Goal: Information Seeking & Learning: Learn about a topic

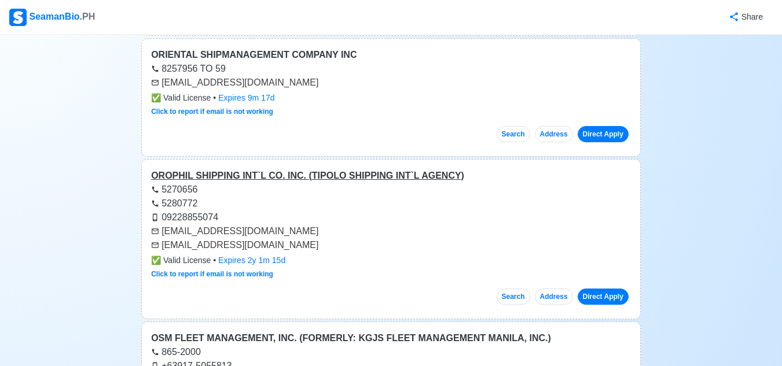
scroll to position [9662, 0]
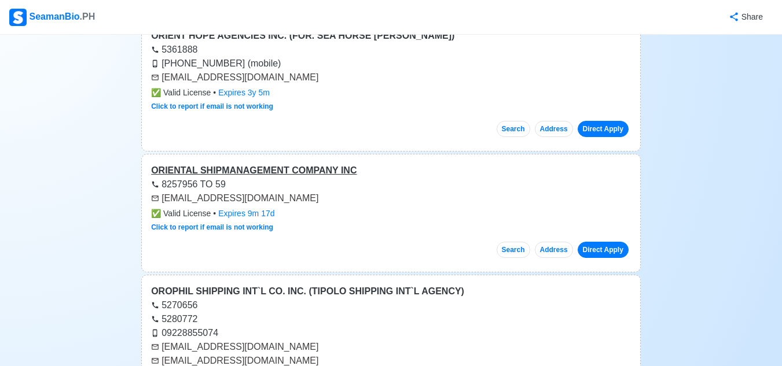
click at [234, 164] on div "ORIENTAL SHIPMANAGEMENT COMPANY INC" at bounding box center [391, 171] width 480 height 14
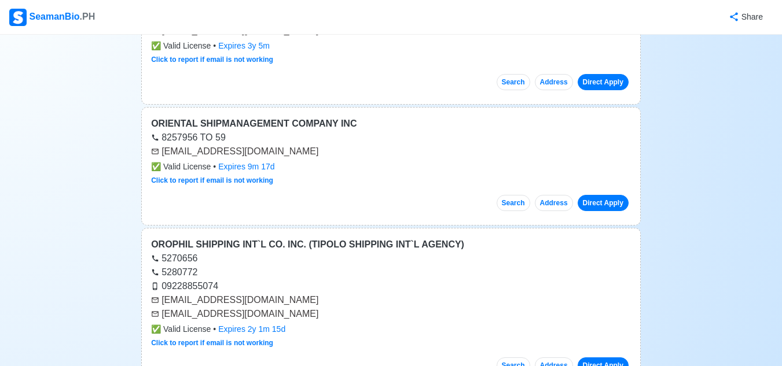
scroll to position [9720, 0]
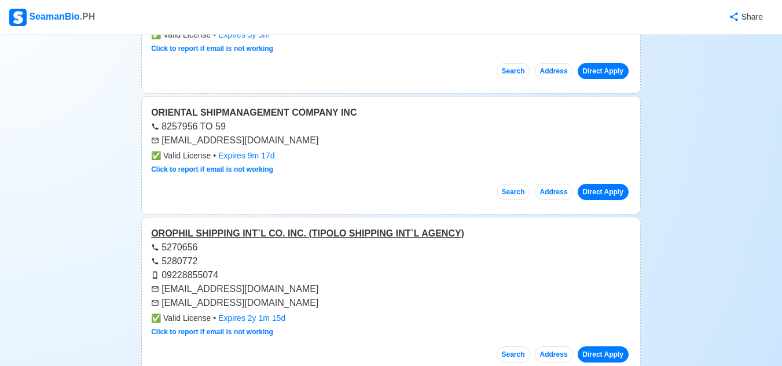
click at [278, 227] on div "OROPHIL SHIPPING INT`L CO. INC. (TIPOLO SHIPPING INT`L AGENCY)" at bounding box center [391, 234] width 480 height 14
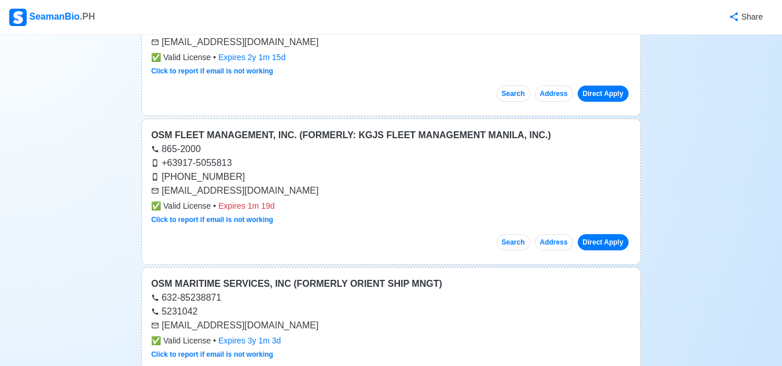
scroll to position [10010, 0]
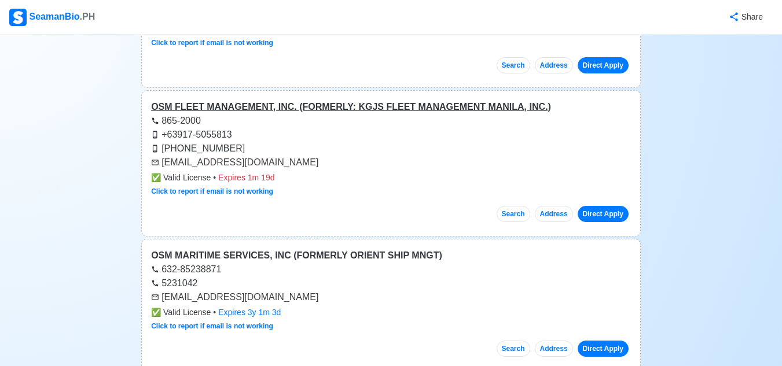
click at [287, 100] on div "OSM FLEET MANAGEMENT, INC. (FORMERLY: KGJS FLEET MANAGEMENT MANILA, INC.)" at bounding box center [391, 107] width 480 height 14
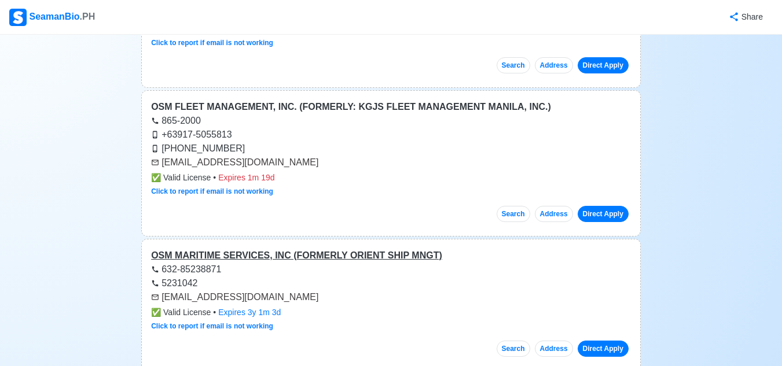
click at [355, 249] on div "OSM MARITIME SERVICES, INC (FORMERLY ORIENT SHIP MNGT)" at bounding box center [391, 256] width 480 height 14
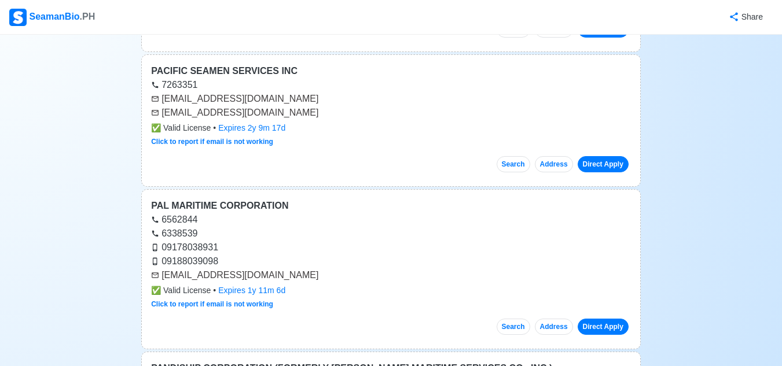
scroll to position [10993, 0]
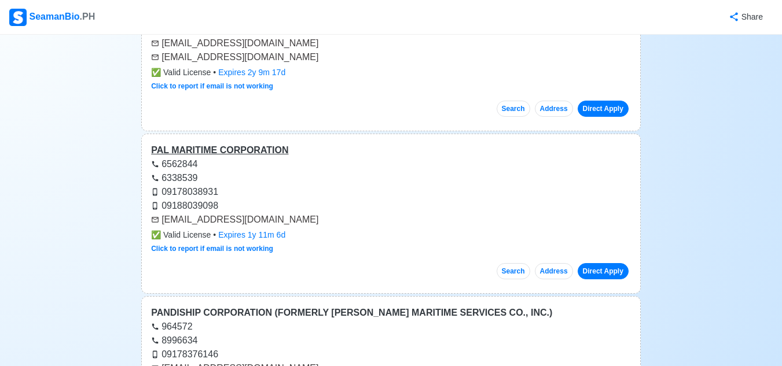
click at [255, 143] on div "PAL MARITIME CORPORATION" at bounding box center [391, 150] width 480 height 14
click at [297, 306] on div "PANDISHIP CORPORATION (FORMERLY [PERSON_NAME] MARITIME SERVICES CO., INC.)" at bounding box center [391, 313] width 480 height 14
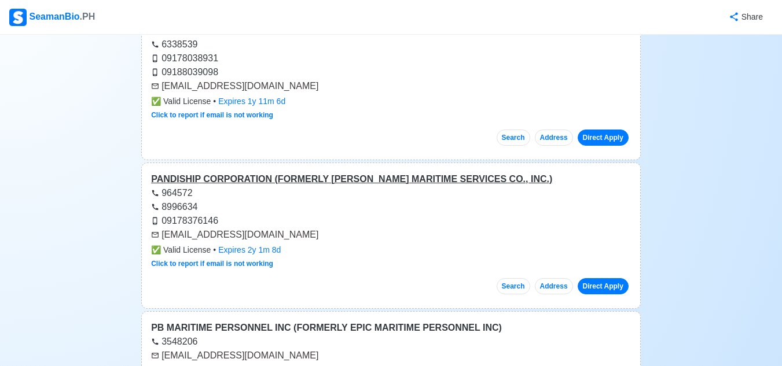
scroll to position [11167, 0]
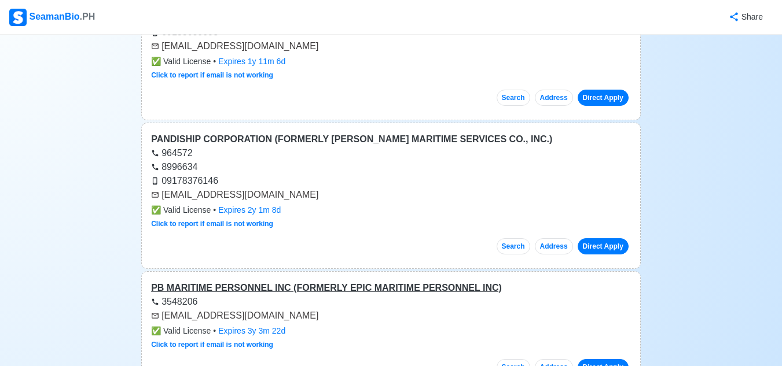
click at [305, 281] on div "PB MARITIME PERSONNEL INC (FORMERLY EPIC MARITIME PERSONNEL INC)" at bounding box center [391, 288] width 480 height 14
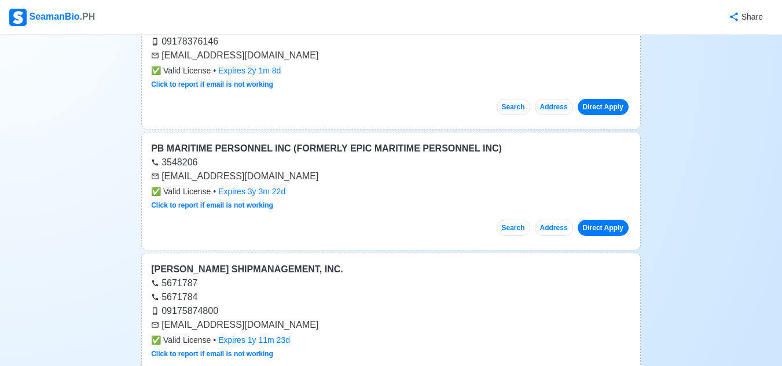
scroll to position [11340, 0]
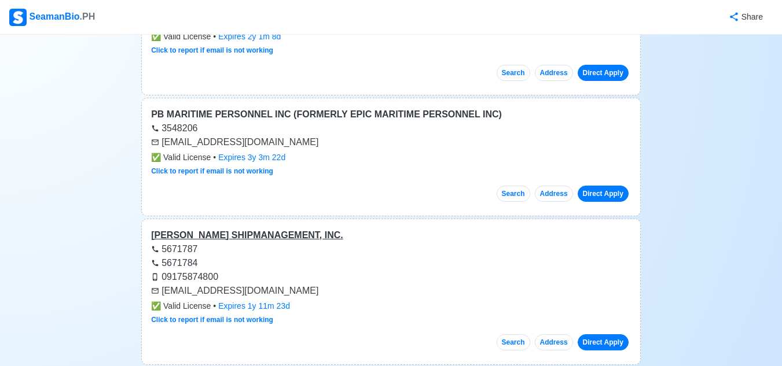
click at [265, 229] on div "[PERSON_NAME] SHIPMANAGEMENT, INC." at bounding box center [391, 236] width 480 height 14
click at [297, 229] on div "[PERSON_NAME] SHIPMANAGEMENT, INC." at bounding box center [391, 236] width 480 height 14
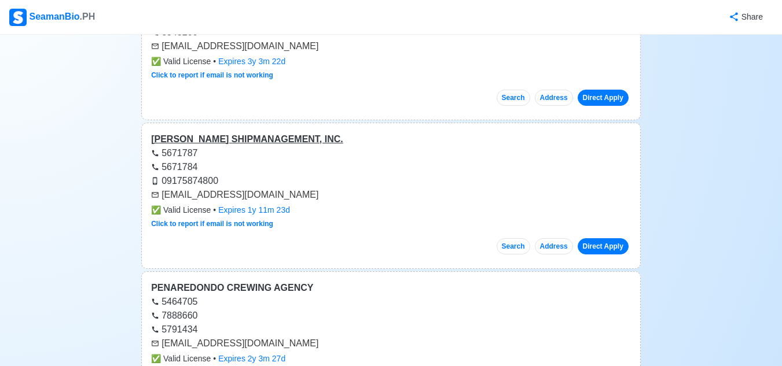
scroll to position [11456, 0]
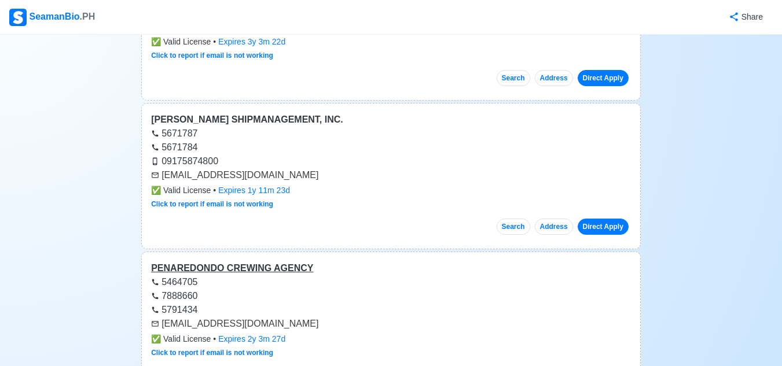
click at [270, 262] on div "PENAREDONDO CREWING AGENCY" at bounding box center [391, 269] width 480 height 14
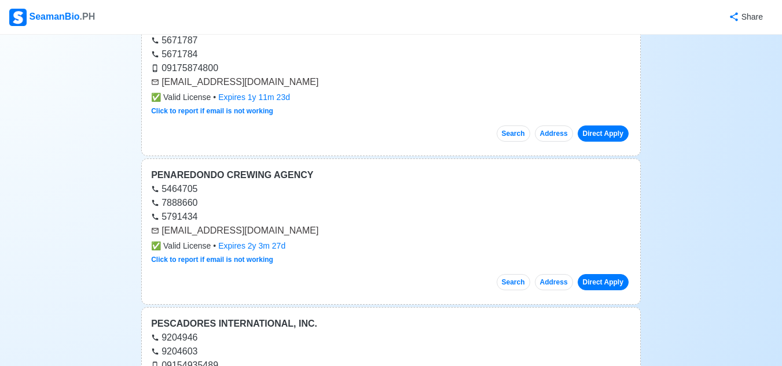
scroll to position [11630, 0]
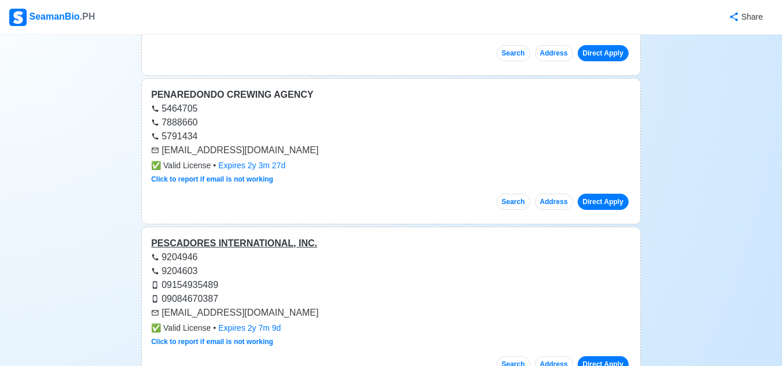
click at [273, 237] on div "PESCADORES INTERNATIONAL, INC." at bounding box center [391, 244] width 480 height 14
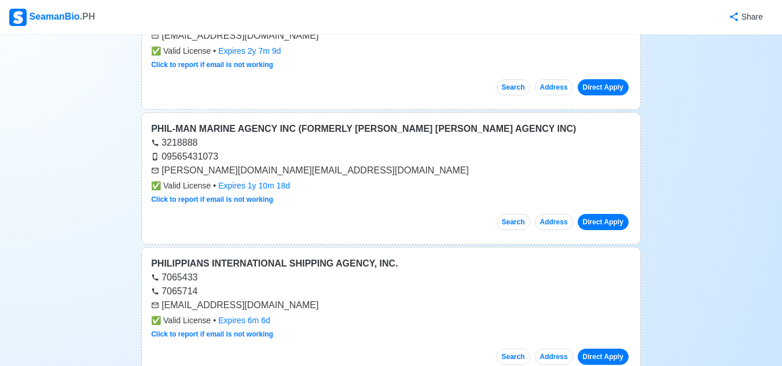
scroll to position [11919, 0]
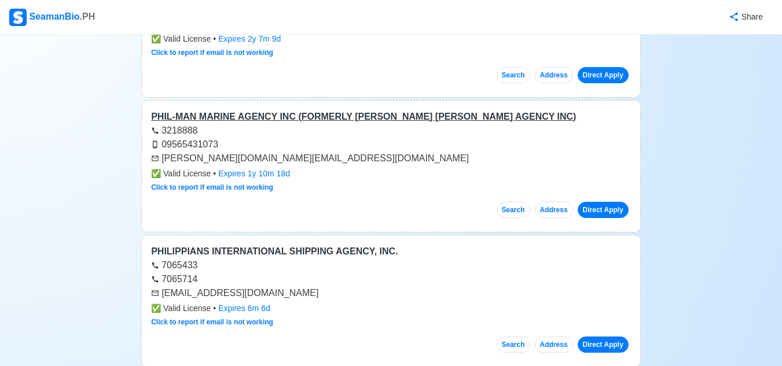
click at [311, 110] on div "PHIL-MAN MARINE AGENCY INC (FORMERLY [PERSON_NAME] [PERSON_NAME] AGENCY INC)" at bounding box center [391, 117] width 480 height 14
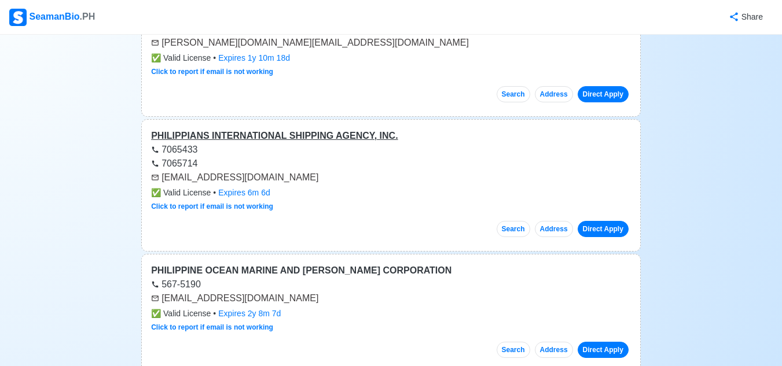
click at [276, 129] on div "PHILIPPIANS INTERNATIONAL SHIPPING AGENCY, INC." at bounding box center [391, 136] width 480 height 14
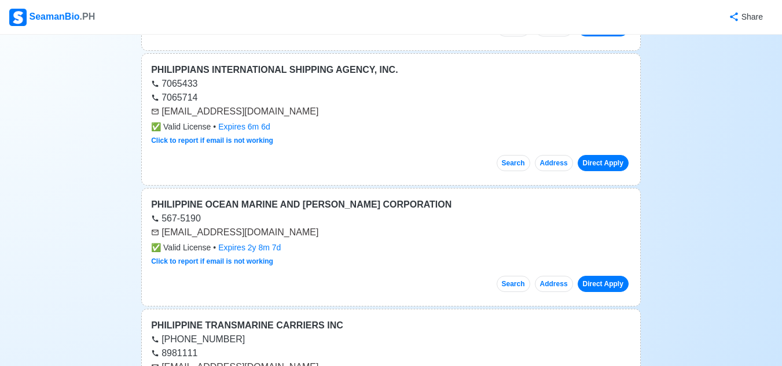
scroll to position [12150, 0]
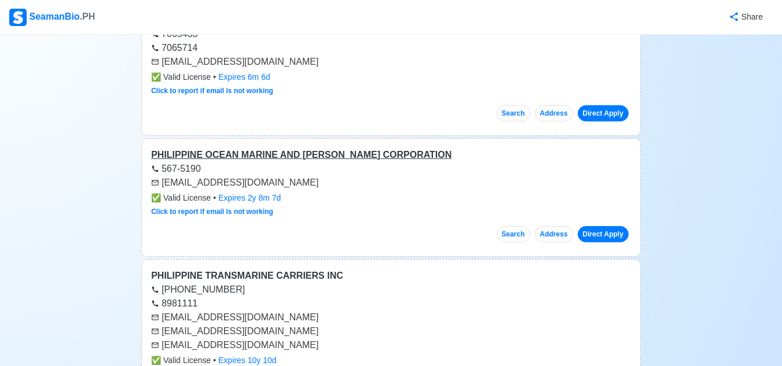
click at [268, 148] on div "PHILIPPINE OCEAN MARINE AND [PERSON_NAME] CORPORATION" at bounding box center [391, 155] width 480 height 14
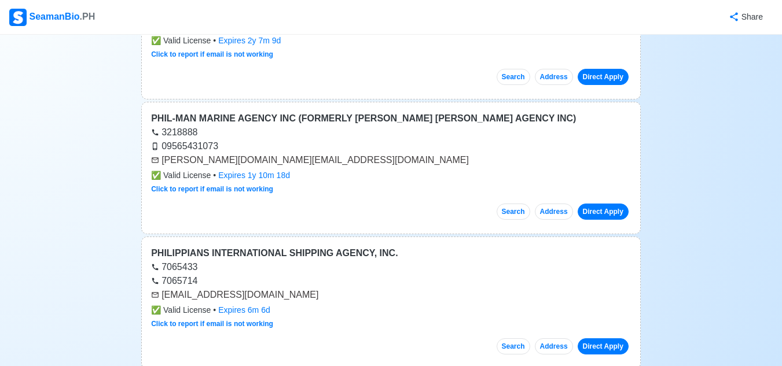
scroll to position [11861, 0]
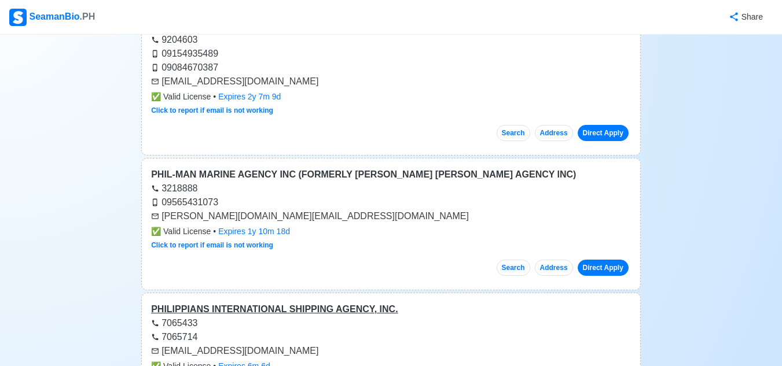
click at [272, 303] on div "PHILIPPIANS INTERNATIONAL SHIPPING AGENCY, INC." at bounding box center [391, 310] width 480 height 14
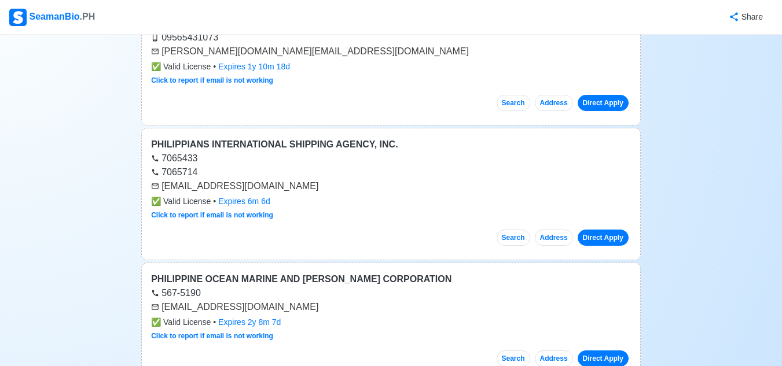
scroll to position [12035, 0]
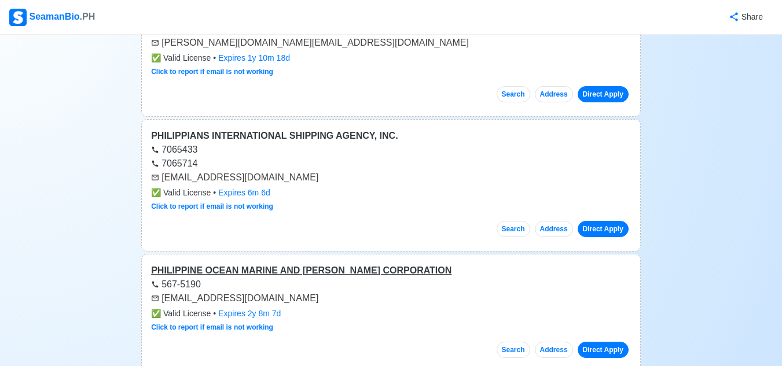
click at [256, 264] on div "PHILIPPINE OCEAN MARINE AND [PERSON_NAME] CORPORATION" at bounding box center [391, 271] width 480 height 14
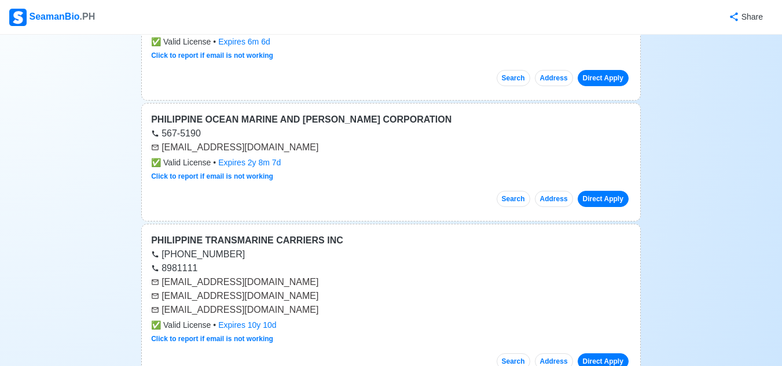
scroll to position [12266, 0]
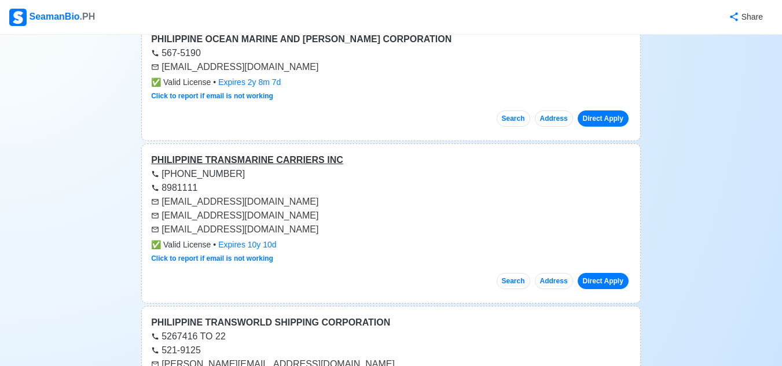
click at [286, 153] on div "PHILIPPINE TRANSMARINE CARRIERS INC" at bounding box center [391, 160] width 480 height 14
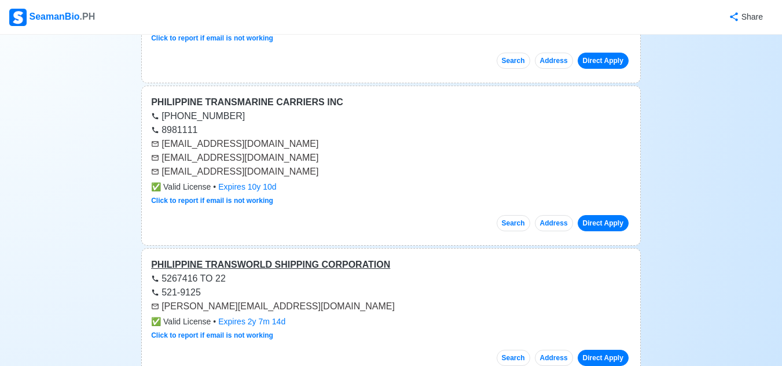
click at [281, 258] on div "PHILIPPINE TRANSWORLD SHIPPING CORPORATION" at bounding box center [391, 265] width 480 height 14
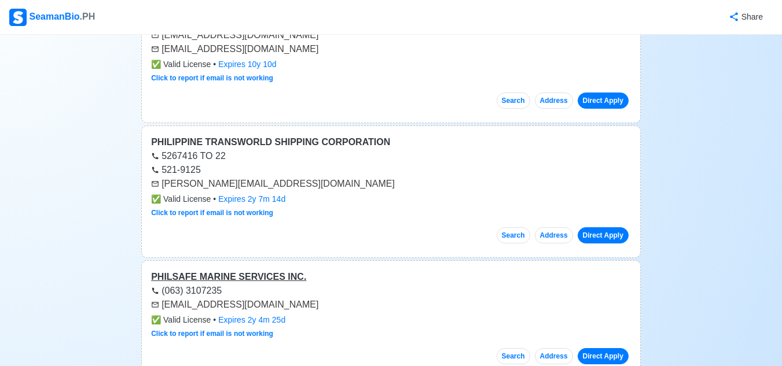
scroll to position [12555, 0]
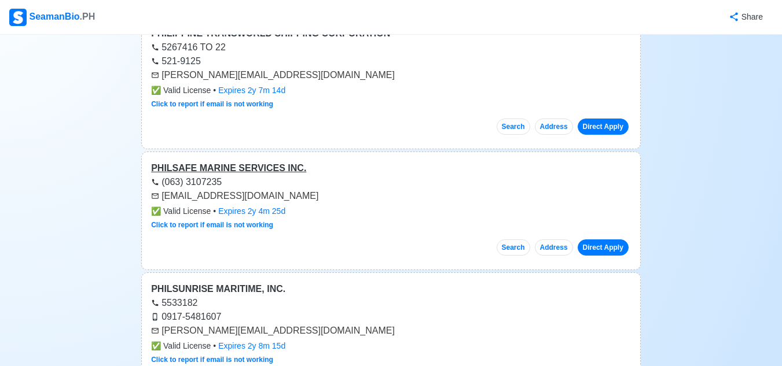
click at [281, 161] on div "PHILSAFE MARINE SERVICES INC." at bounding box center [391, 168] width 480 height 14
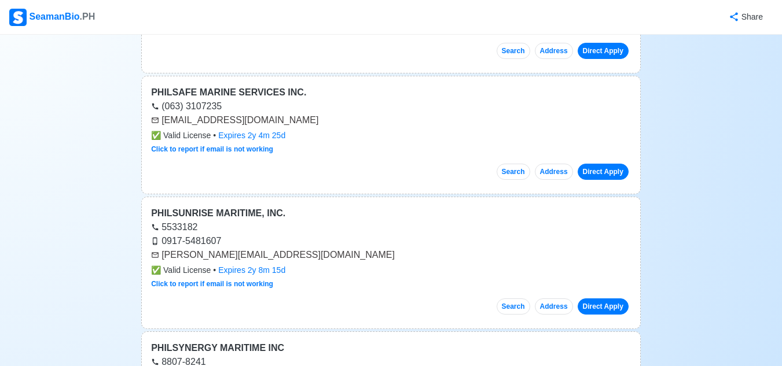
scroll to position [12671, 0]
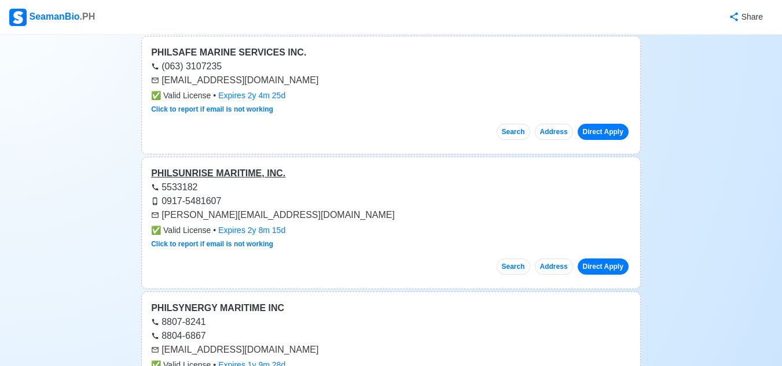
click at [254, 167] on div "PHILSUNRISE MARITIME, INC." at bounding box center [391, 174] width 480 height 14
click at [219, 301] on div "PHILSYNERGY MARITIME INC" at bounding box center [391, 308] width 480 height 14
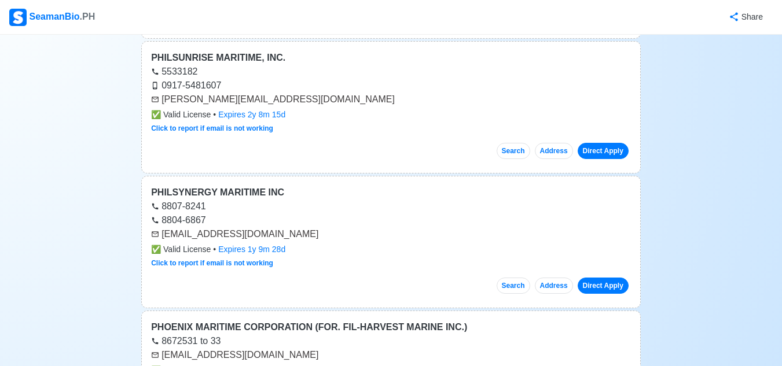
scroll to position [12903, 0]
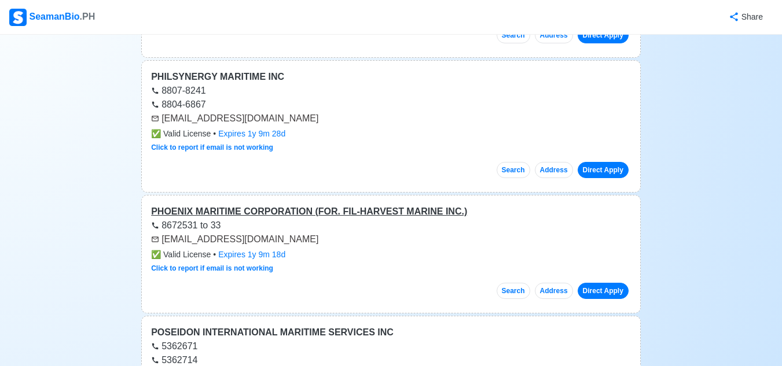
click at [282, 205] on div "PHOENIX MARITIME CORPORATION (FOR. FIL-HARVEST MARINE INC.)" at bounding box center [391, 212] width 480 height 14
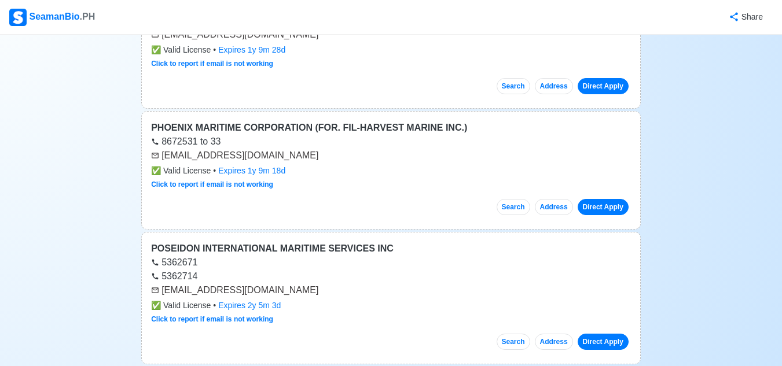
scroll to position [13076, 0]
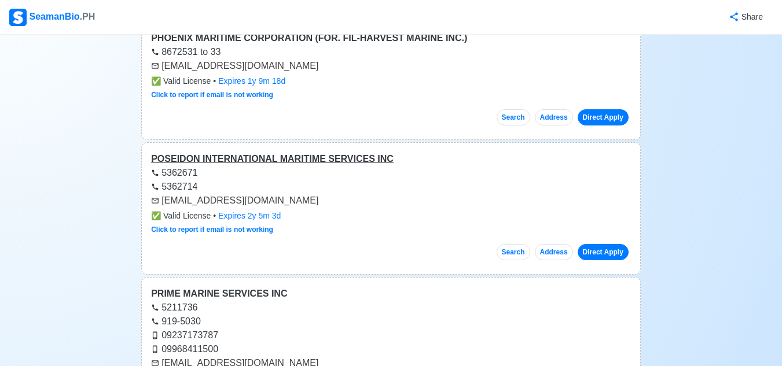
click at [263, 152] on div "POSEIDON INTERNATIONAL MARITIME SERVICES INC" at bounding box center [391, 159] width 480 height 14
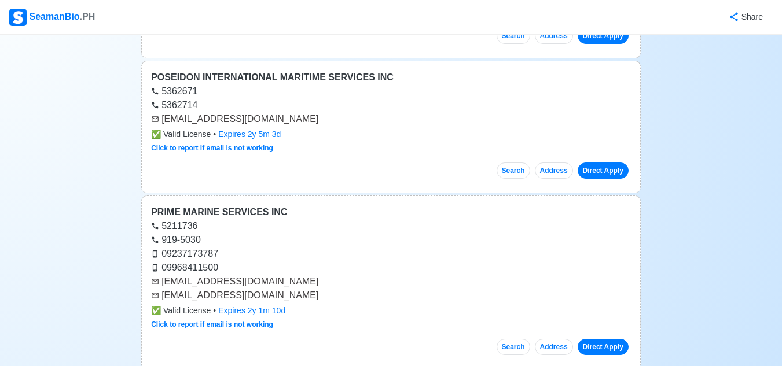
scroll to position [13250, 0]
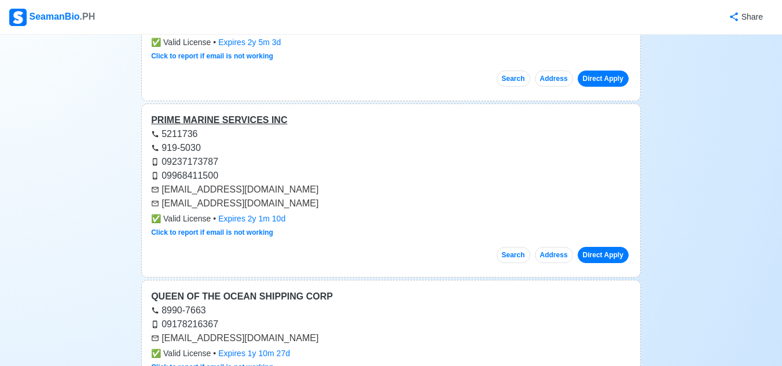
click at [252, 113] on div "PRIME MARINE SERVICES INC" at bounding box center [391, 120] width 480 height 14
click at [264, 290] on div "QUEEN OF THE OCEAN SHIPPING CORP" at bounding box center [391, 297] width 480 height 14
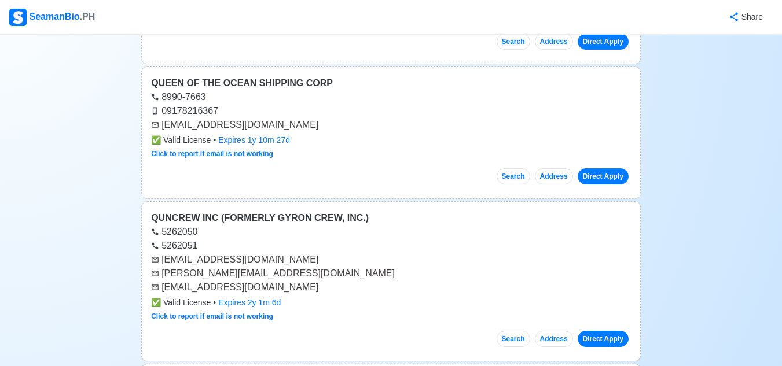
scroll to position [13539, 0]
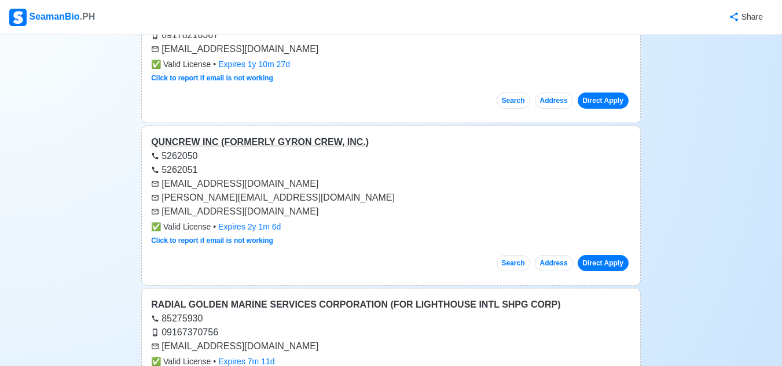
click at [280, 135] on div "QUNCREW INC (FORMERLY GYRON CREW, INC.)" at bounding box center [391, 142] width 480 height 14
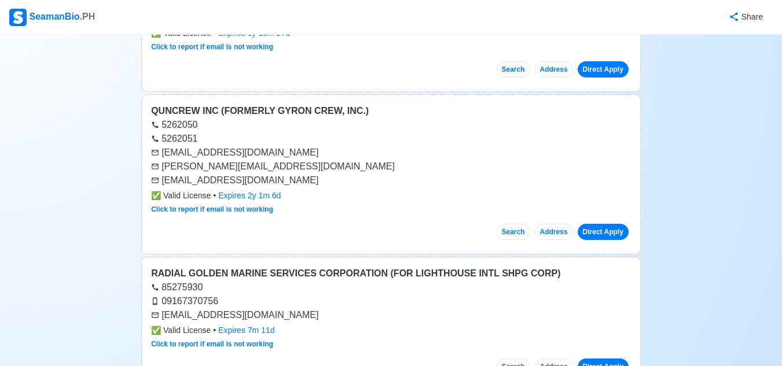
scroll to position [13655, 0]
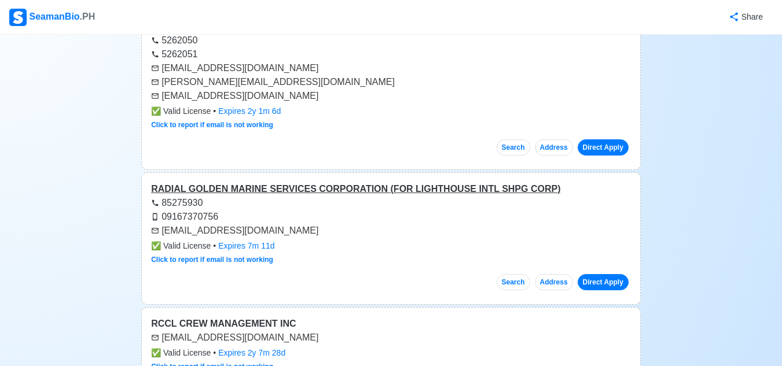
click at [314, 182] on div "RADIAL GOLDEN MARINE SERVICES CORPORATION (FOR LIGHTHOUSE INTL SHPG CORP)" at bounding box center [391, 189] width 480 height 14
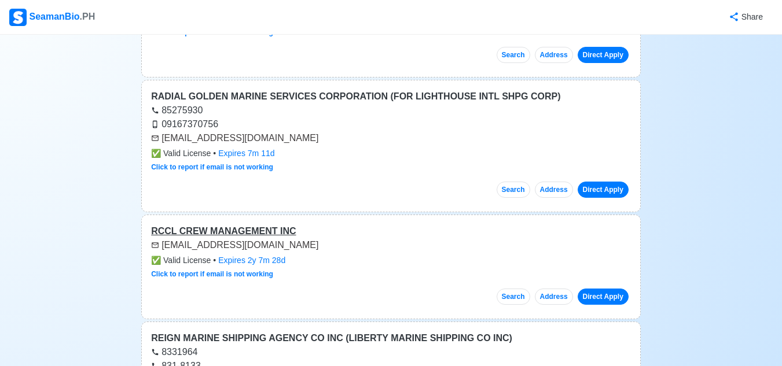
scroll to position [13828, 0]
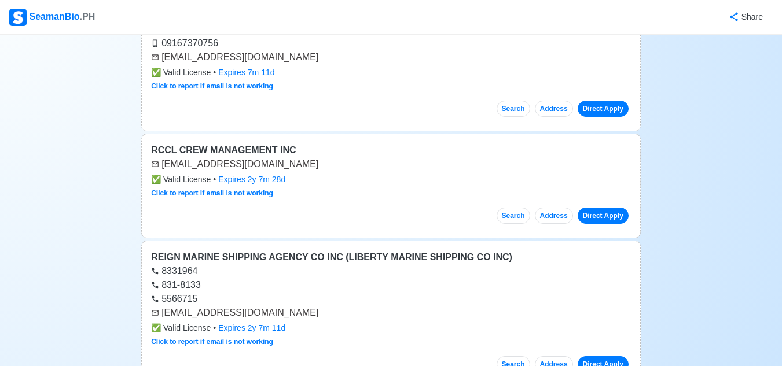
click at [263, 143] on div "RCCL CREW MANAGEMENT INC" at bounding box center [391, 150] width 480 height 14
click at [322, 251] on div "REIGN MARINE SHIPPING AGENCY CO INC (LIBERTY MARINE SHIPPING CO INC)" at bounding box center [391, 258] width 480 height 14
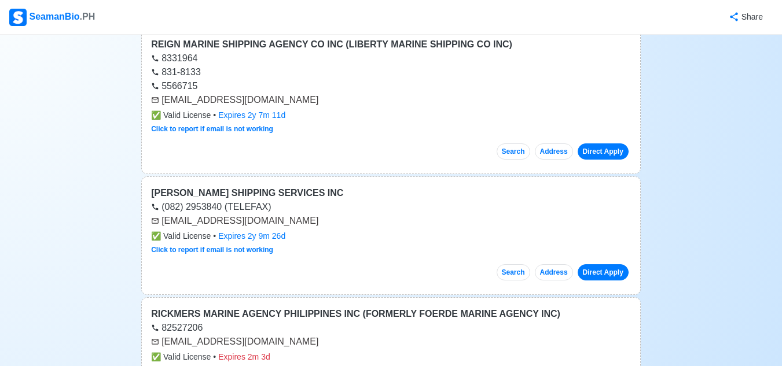
scroll to position [14060, 0]
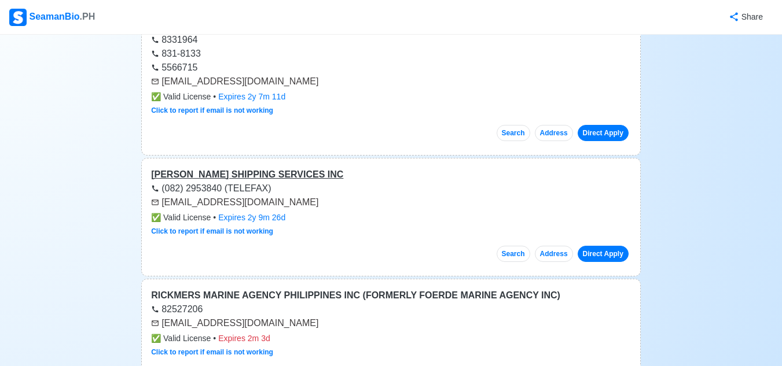
click at [260, 168] on div "[PERSON_NAME] SHIPPING SERVICES INC" at bounding box center [391, 175] width 480 height 14
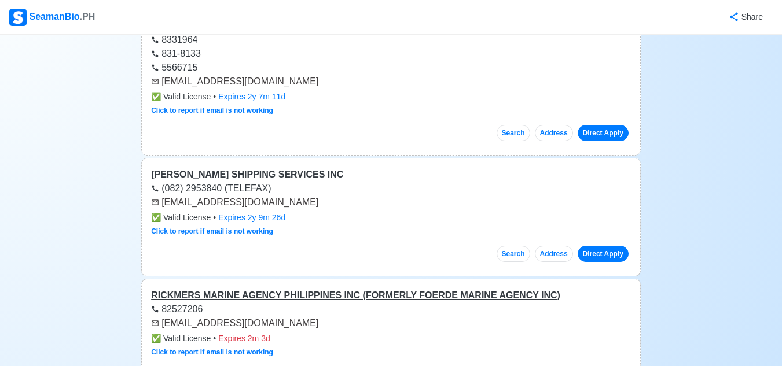
click at [297, 289] on div "RICKMERS MARINE AGENCY PHILIPPINES INC (FORMERLY FOERDE MARINE AGENCY INC)" at bounding box center [391, 296] width 480 height 14
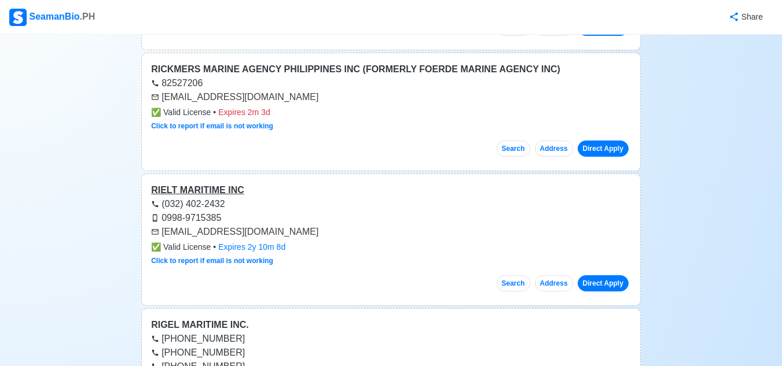
scroll to position [14291, 0]
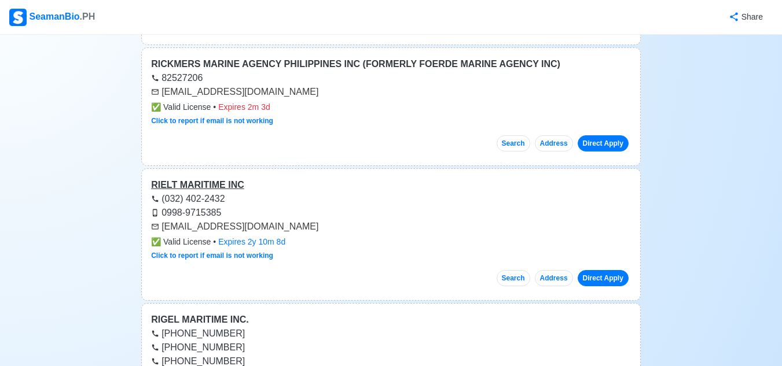
click at [217, 178] on div "RIELT MARITIME INC" at bounding box center [391, 185] width 480 height 14
click at [209, 313] on div "RIGEL MARITIME INC." at bounding box center [391, 320] width 480 height 14
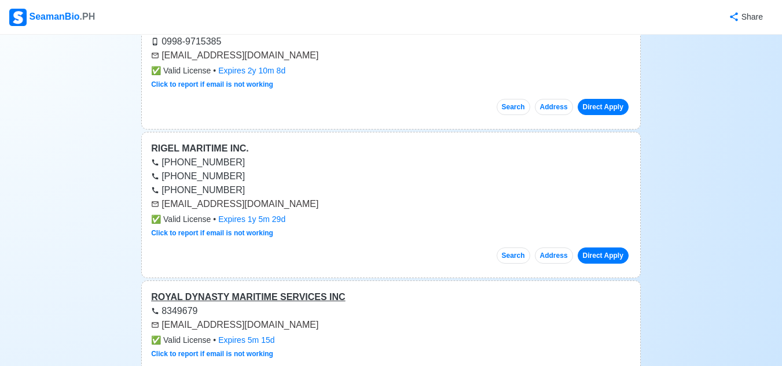
scroll to position [14465, 0]
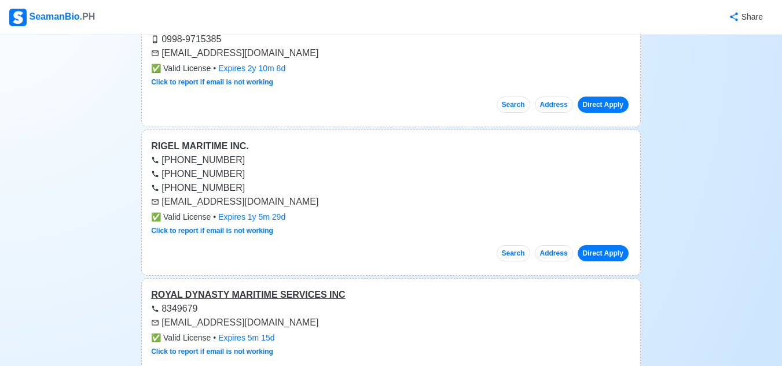
click at [264, 288] on div "ROYAL DYNASTY MARITIME SERVICES INC" at bounding box center [391, 295] width 480 height 14
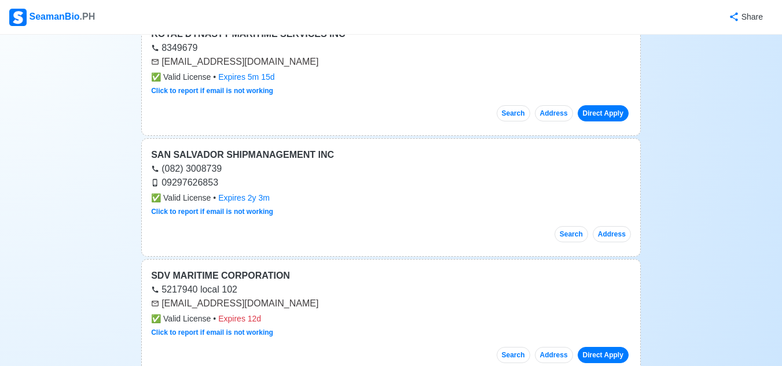
scroll to position [14696, 0]
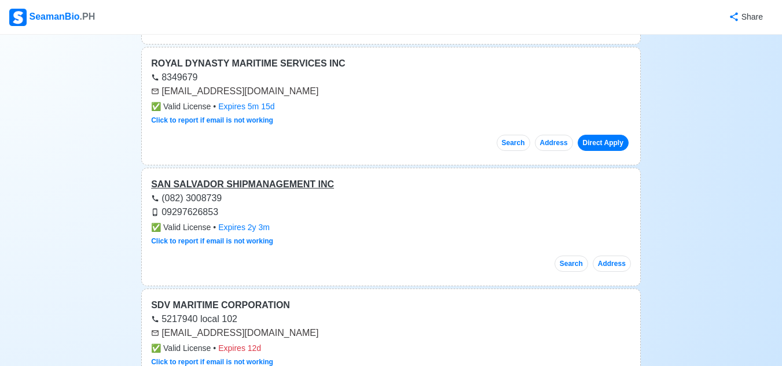
click at [268, 178] on div "SAN SALVADOR SHIPMANAGEMENT INC" at bounding box center [391, 185] width 480 height 14
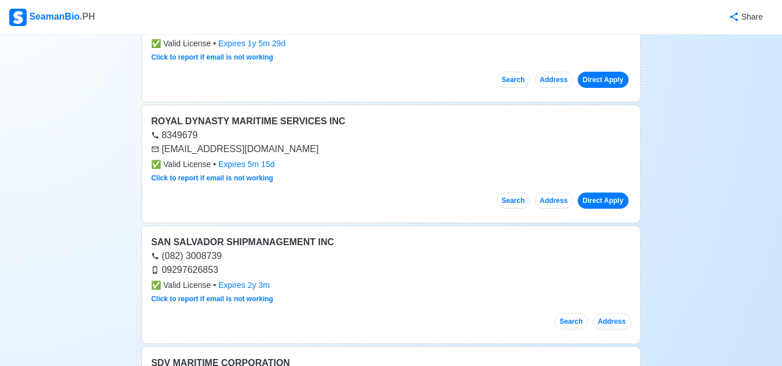
scroll to position [14523, 0]
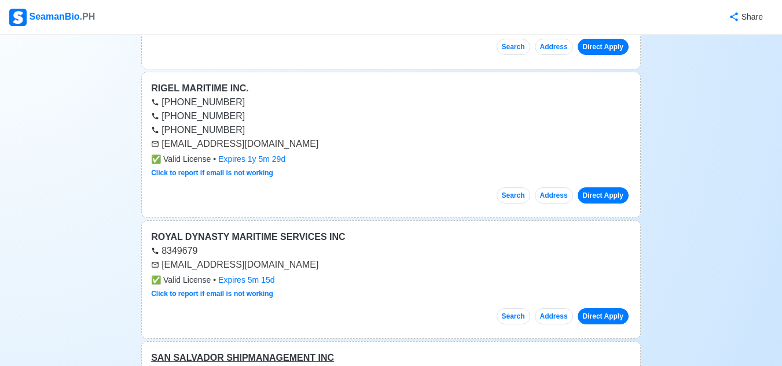
click at [265, 351] on div "SAN SALVADOR SHIPMANAGEMENT INC" at bounding box center [391, 358] width 480 height 14
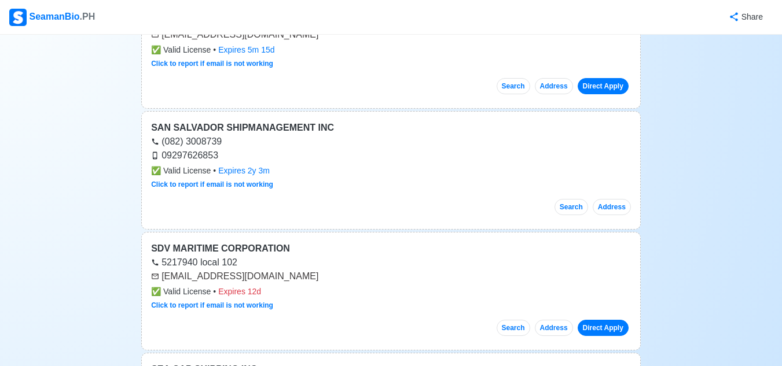
scroll to position [14754, 0]
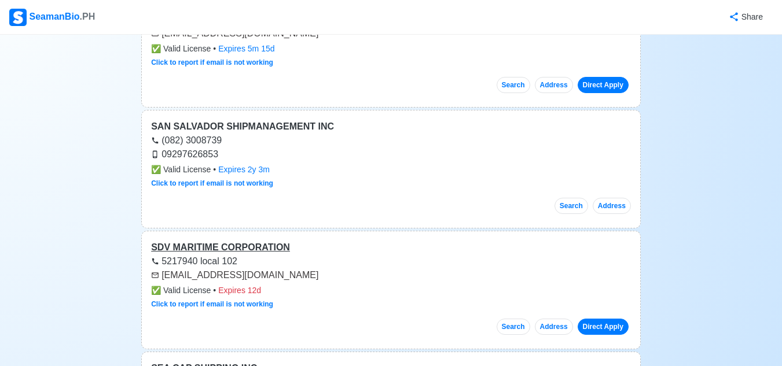
click at [264, 241] on div "SDV MARITIME CORPORATION" at bounding box center [391, 248] width 480 height 14
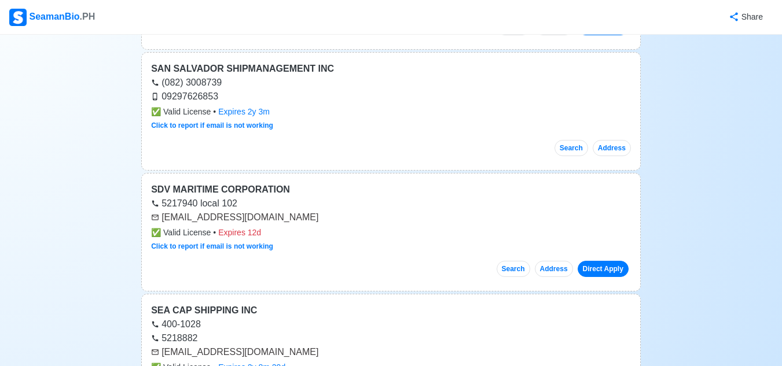
scroll to position [14870, 0]
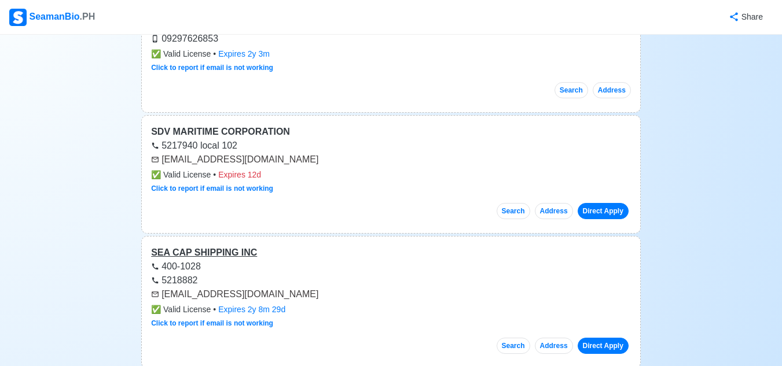
click at [205, 246] on div "SEA CAP SHIPPING INC" at bounding box center [391, 253] width 480 height 14
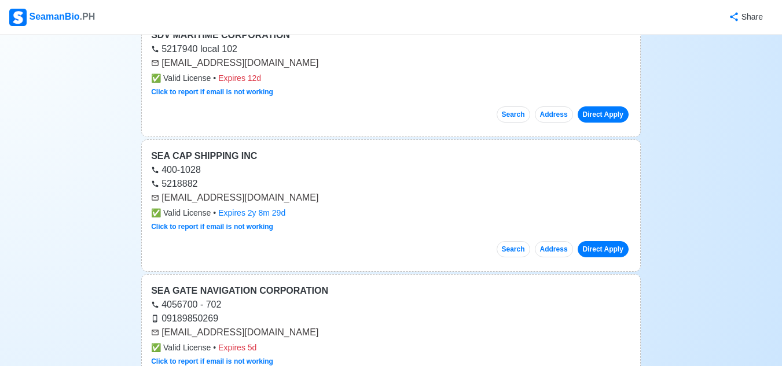
scroll to position [14985, 0]
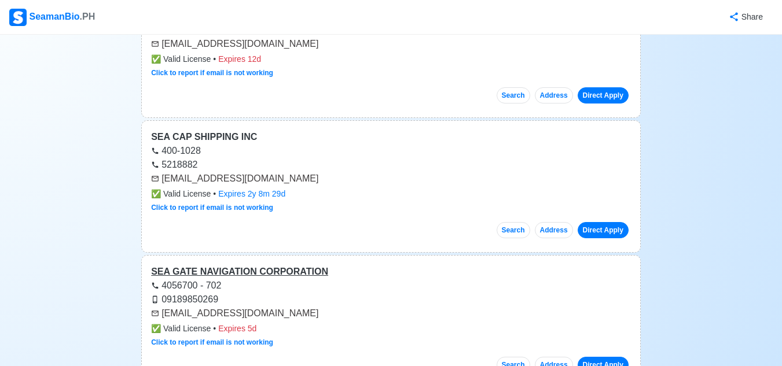
click at [251, 265] on div "SEA GATE NAVIGATION CORPORATION" at bounding box center [391, 272] width 480 height 14
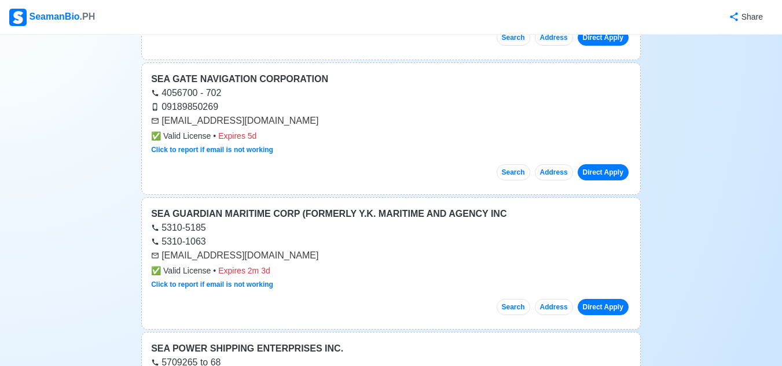
scroll to position [15217, 0]
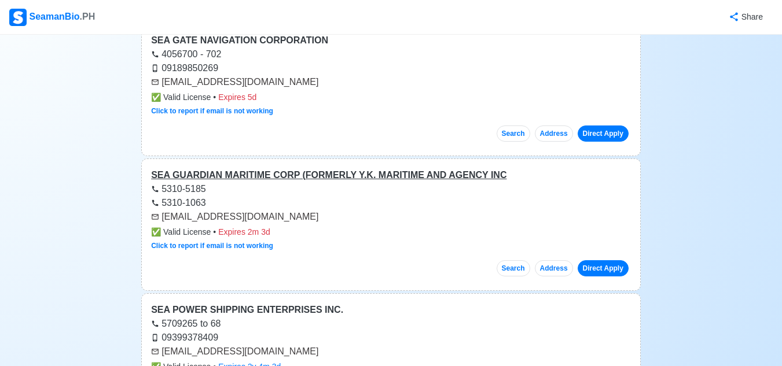
click at [239, 168] on div "SEA GUARDIAN MARITIME CORP (FORMERLY Y.K. MARITIME AND AGENCY INC" at bounding box center [391, 175] width 480 height 14
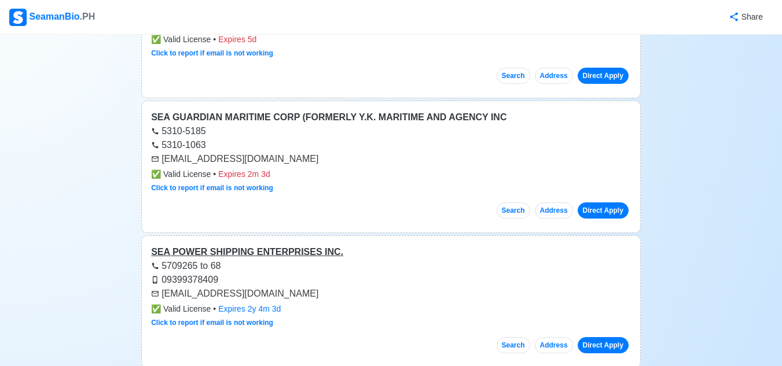
click at [277, 245] on div "SEA POWER SHIPPING ENTERPRISES INC." at bounding box center [391, 252] width 480 height 14
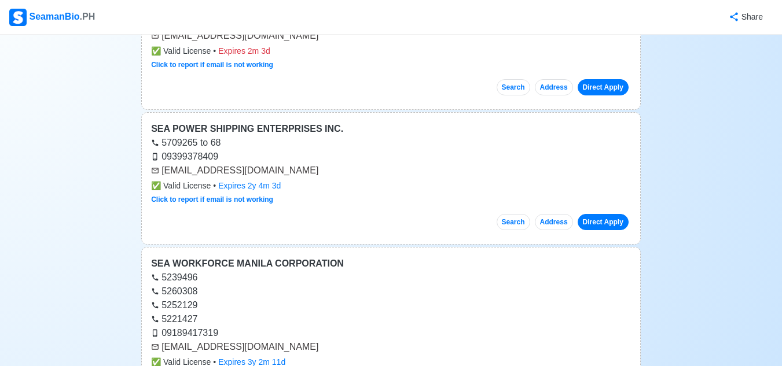
scroll to position [15448, 0]
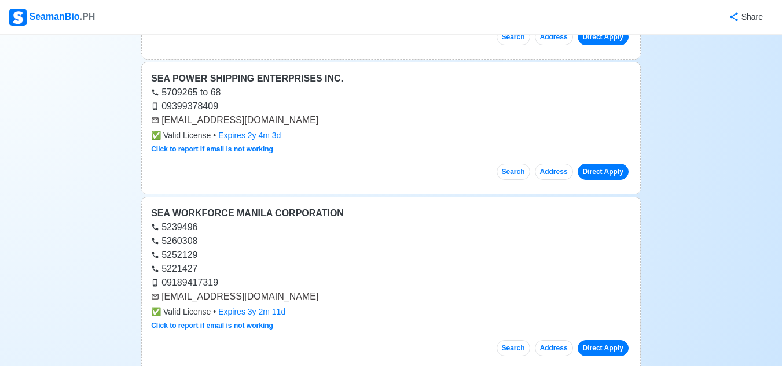
click at [262, 207] on div "SEA WORKFORCE MANILA CORPORATION" at bounding box center [391, 214] width 480 height 14
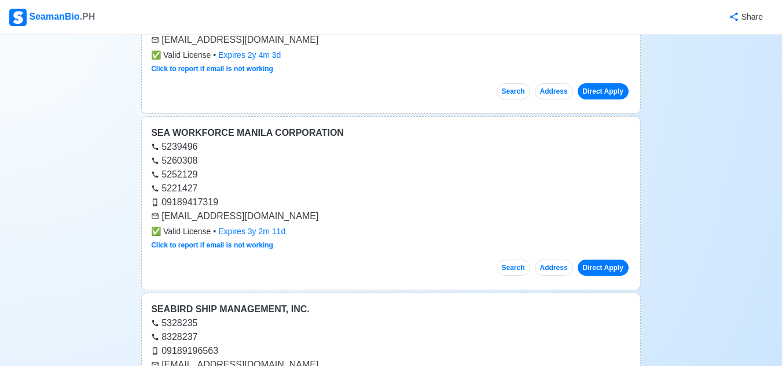
scroll to position [15622, 0]
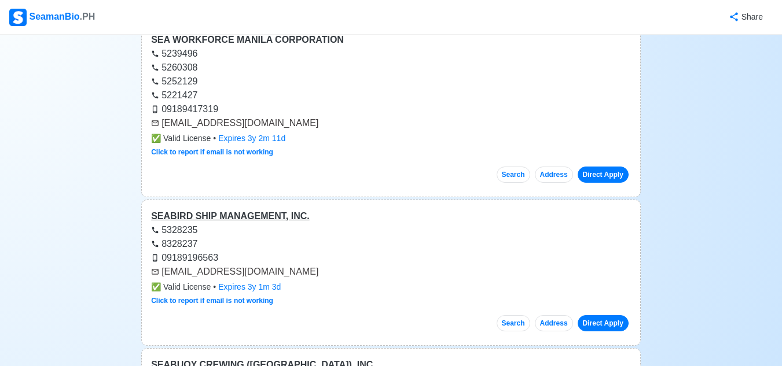
click at [271, 209] on div "SEABIRD SHIP MANAGEMENT, INC." at bounding box center [391, 216] width 480 height 14
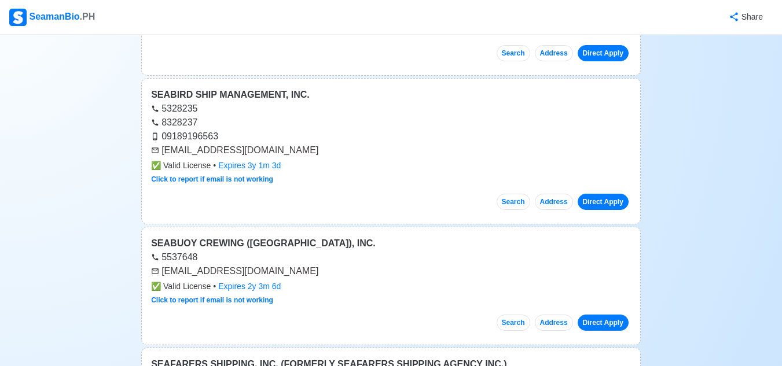
scroll to position [15795, 0]
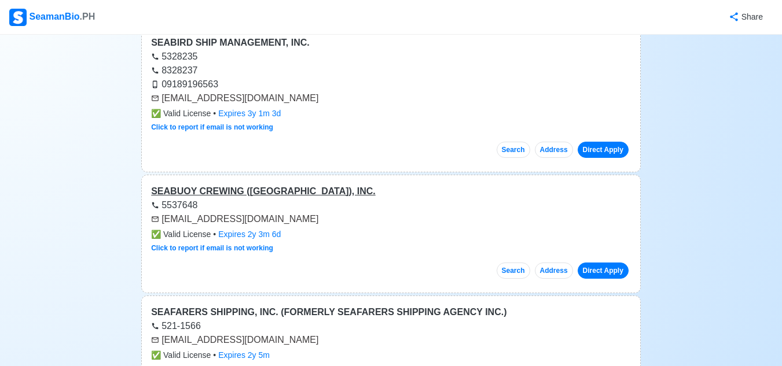
click at [240, 185] on div "SEABUOY CREWING ([GEOGRAPHIC_DATA]), INC." at bounding box center [391, 192] width 480 height 14
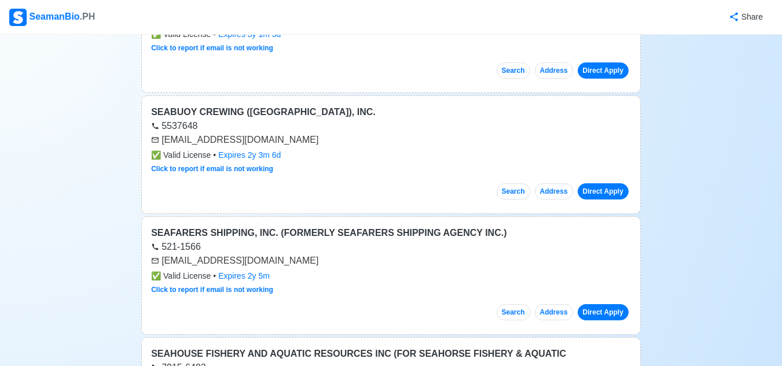
scroll to position [15911, 0]
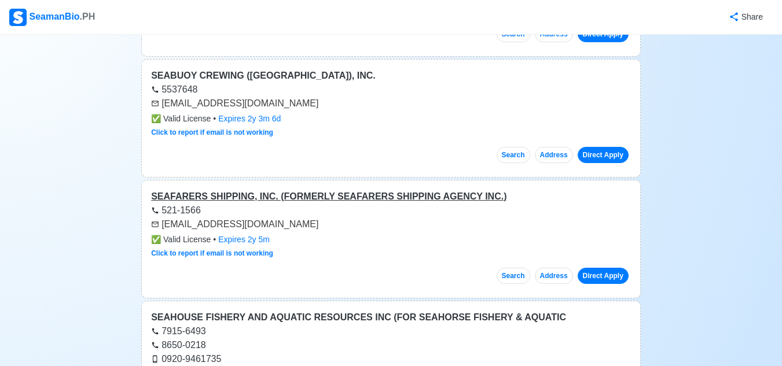
click at [290, 190] on div "SEAFARERS SHIPPING, INC. (FORMERLY SEAFARERS SHIPPING AGENCY INC.)" at bounding box center [391, 197] width 480 height 14
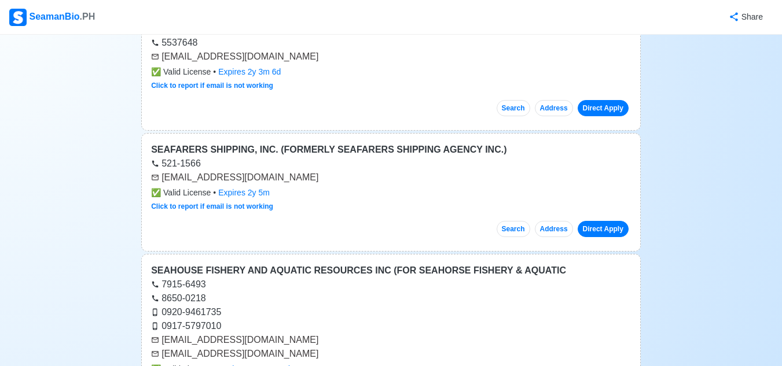
scroll to position [15969, 0]
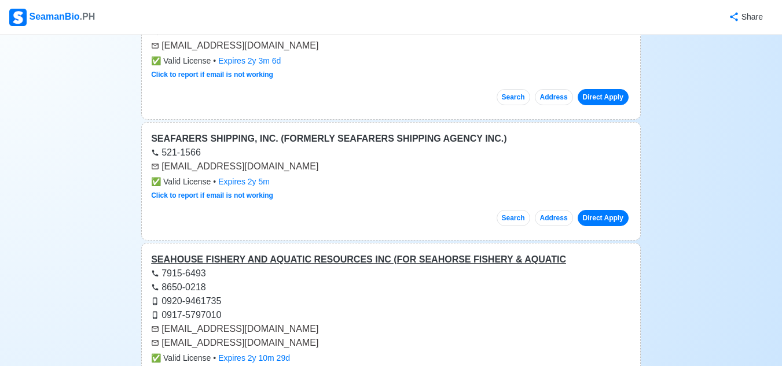
click at [318, 253] on div "SEAHOUSE FISHERY AND AQUATIC RESOURCES INC (FOR SEAHORSE FISHERY & AQUATIC" at bounding box center [391, 260] width 480 height 14
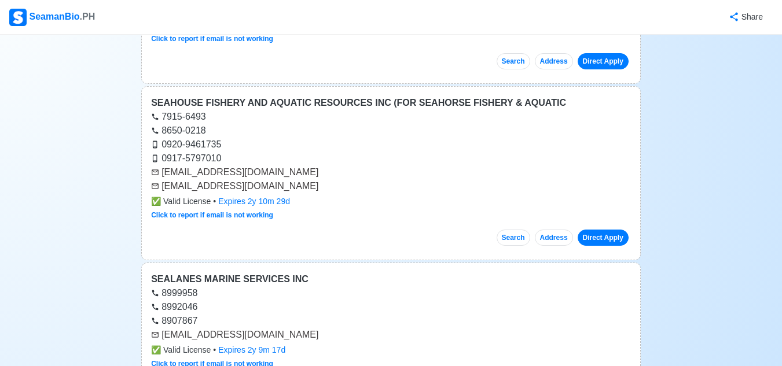
scroll to position [16143, 0]
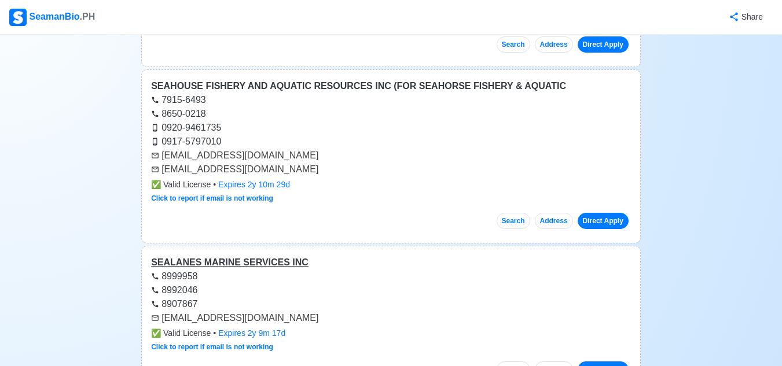
click at [260, 256] on div "SEALANES MARINE SERVICES INC" at bounding box center [391, 263] width 480 height 14
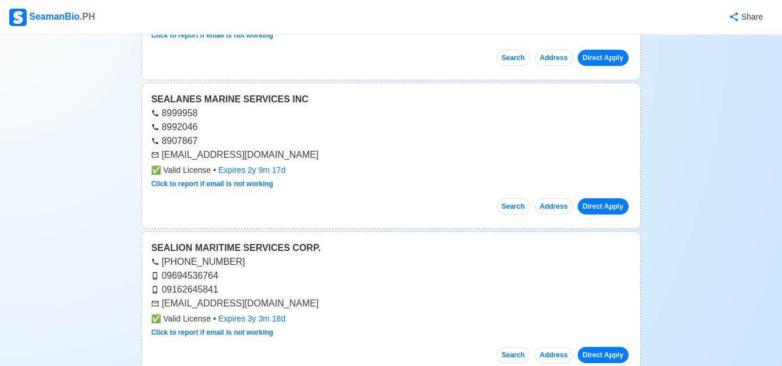
scroll to position [16316, 0]
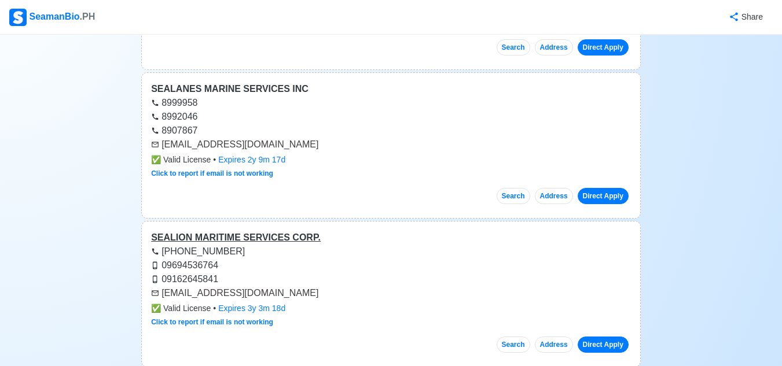
click at [245, 231] on div "SEALION MARITIME SERVICES CORP." at bounding box center [391, 238] width 480 height 14
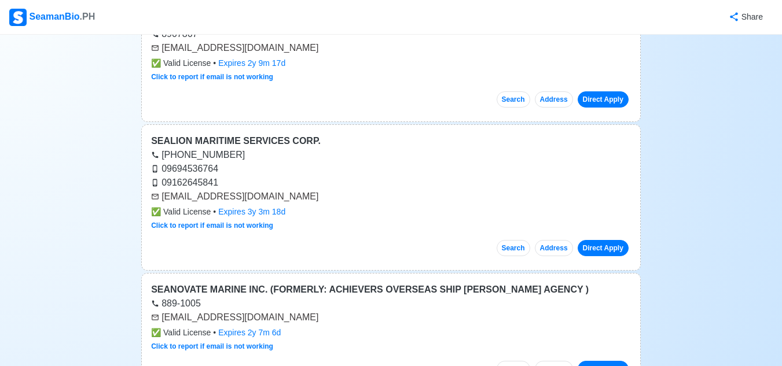
scroll to position [16432, 0]
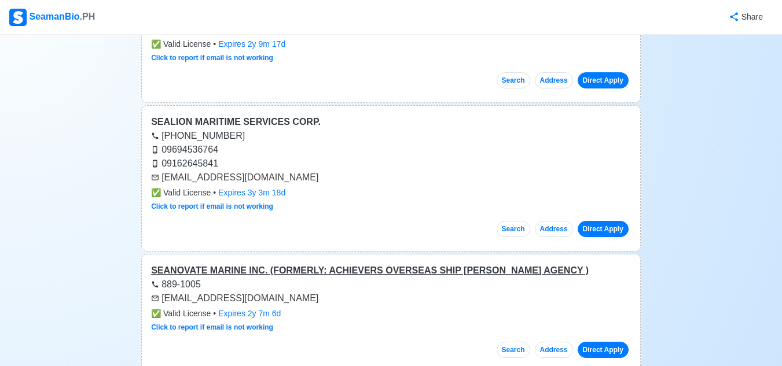
click at [315, 264] on div "SEANOVATE MARINE INC. (FORMERLY: ACHIEVERS OVERSEAS SHIP [PERSON_NAME] AGENCY )" at bounding box center [391, 271] width 480 height 14
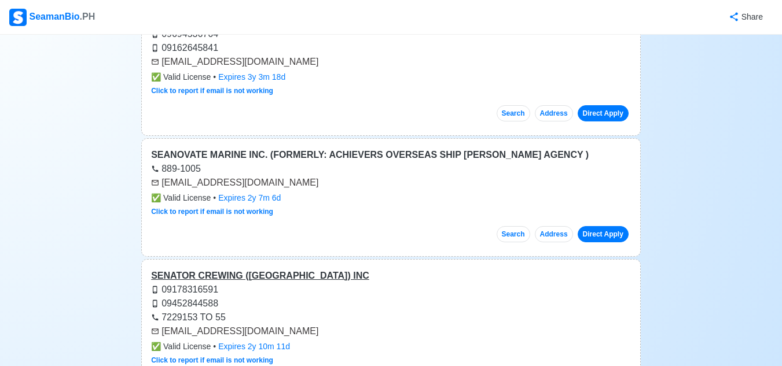
click at [255, 269] on div "SENATOR CREWING ([GEOGRAPHIC_DATA]) INC" at bounding box center [391, 276] width 480 height 14
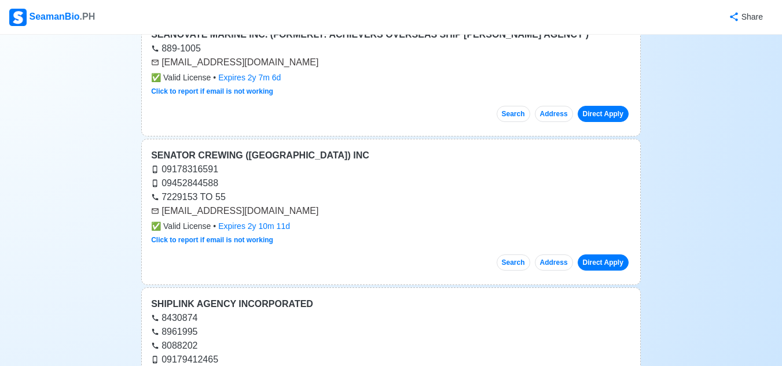
scroll to position [16721, 0]
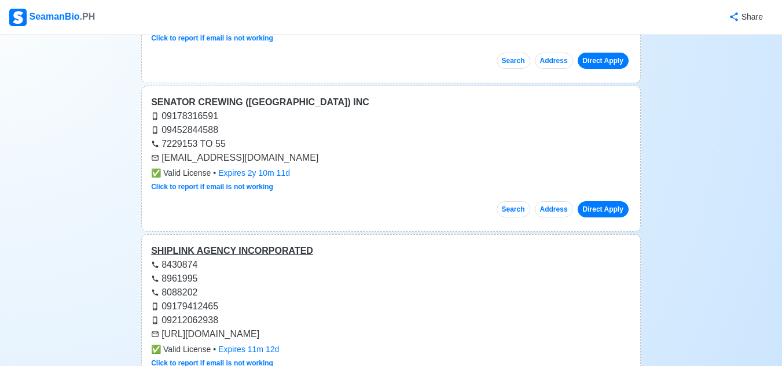
click at [249, 244] on div "SHIPLINK AGENCY INCORPORATED" at bounding box center [391, 251] width 480 height 14
click at [268, 244] on div "SHIPLINK AGENCY INCORPORATED" at bounding box center [391, 251] width 480 height 14
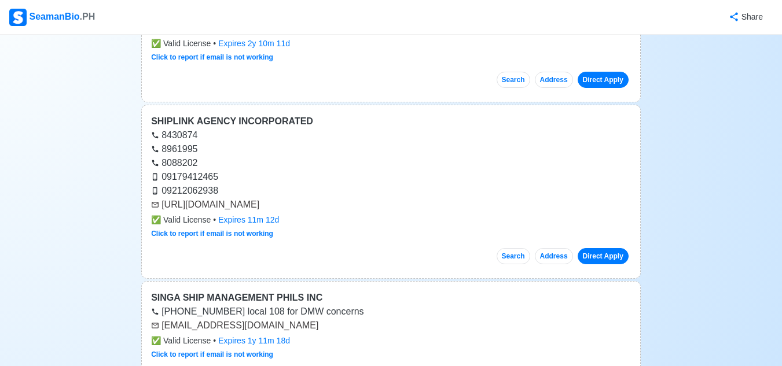
scroll to position [16895, 0]
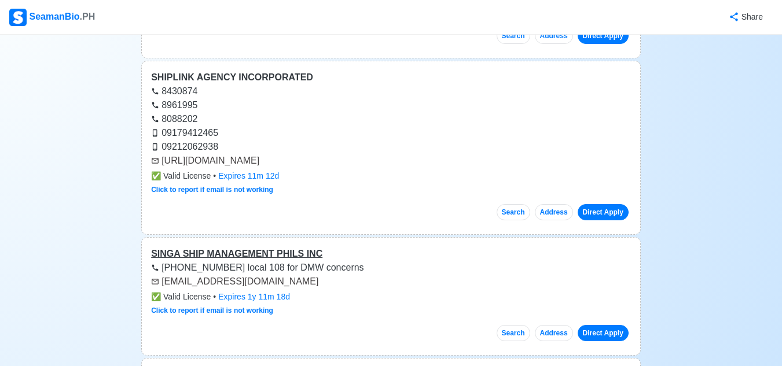
click at [240, 247] on div "SINGA SHIP MANAGEMENT PHILS INC" at bounding box center [391, 254] width 480 height 14
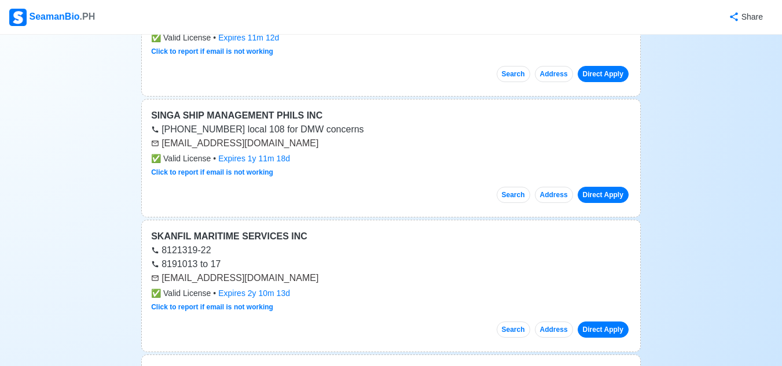
scroll to position [17068, 0]
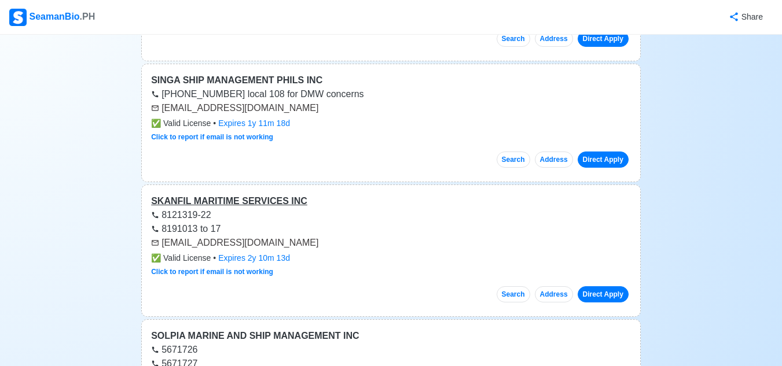
click at [241, 194] on div "SKANFIL MARITIME SERVICES INC" at bounding box center [391, 201] width 480 height 14
click at [218, 329] on div "SOLPIA MARINE AND SHIP MANAGEMENT INC" at bounding box center [391, 336] width 480 height 14
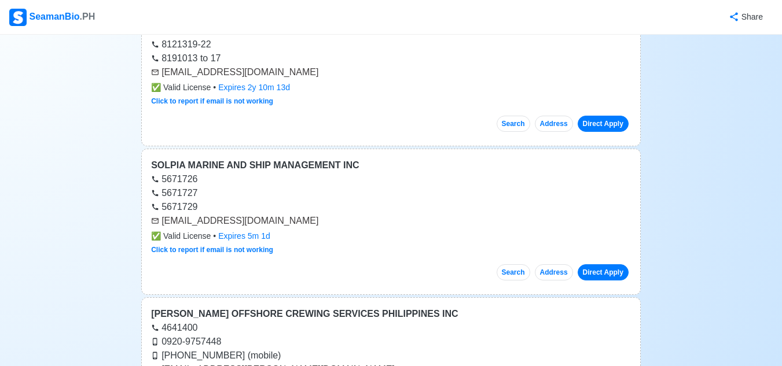
scroll to position [17300, 0]
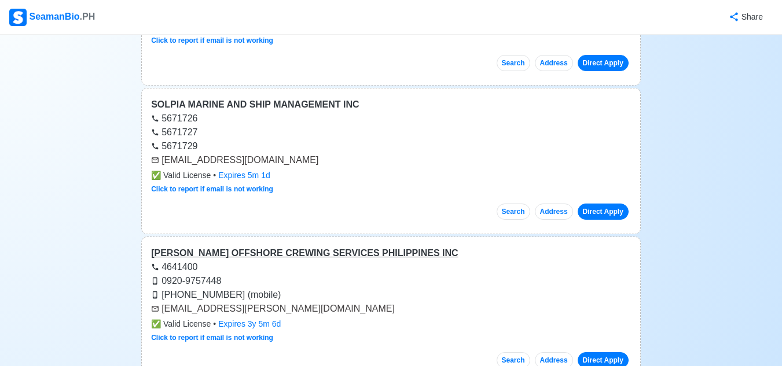
click at [249, 246] on div "[PERSON_NAME] OFFSHORE CREWING SERVICES PHILIPPINES INC" at bounding box center [391, 253] width 480 height 14
click at [334, 246] on div "[PERSON_NAME] OFFSHORE CREWING SERVICES PHILIPPINES INC" at bounding box center [391, 253] width 480 height 14
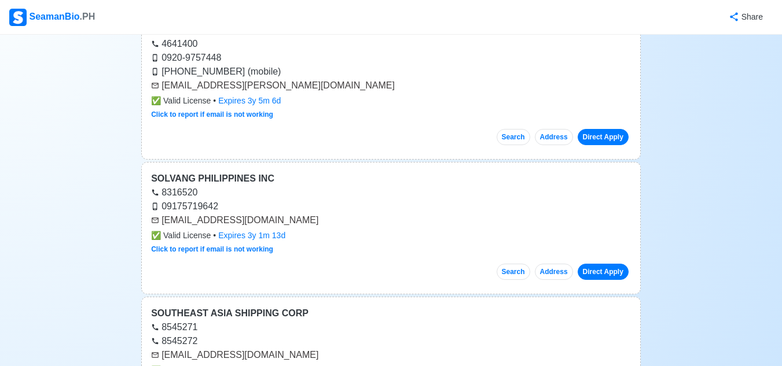
scroll to position [17531, 0]
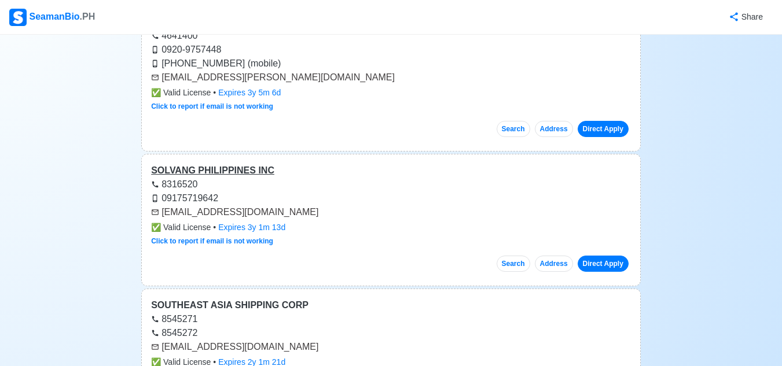
click at [247, 164] on div "SOLVANG PHILIPPINES INC" at bounding box center [391, 171] width 480 height 14
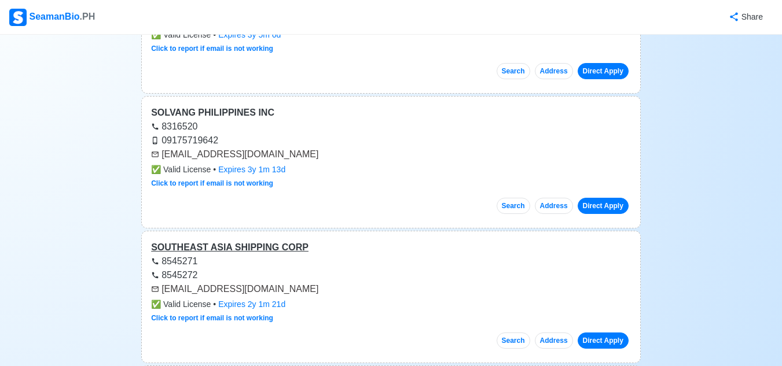
click at [242, 241] on div "SOUTHEAST ASIA SHIPPING CORP" at bounding box center [391, 248] width 480 height 14
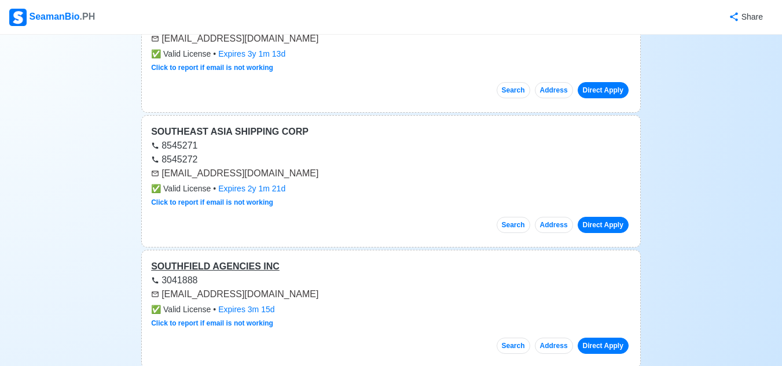
click at [225, 260] on div "SOUTHFIELD AGENCIES INC" at bounding box center [391, 267] width 480 height 14
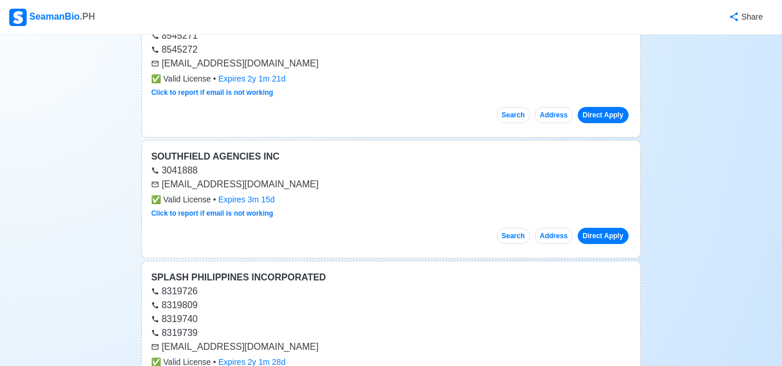
scroll to position [17821, 0]
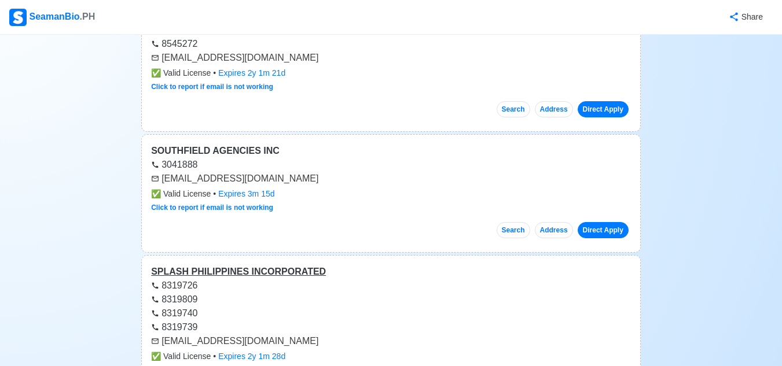
click at [266, 265] on div "SPLASH PHILIPPINES INCORPORATED" at bounding box center [391, 272] width 480 height 14
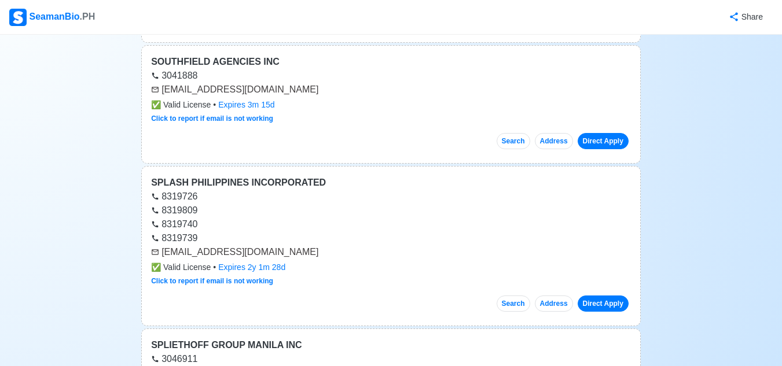
scroll to position [17994, 0]
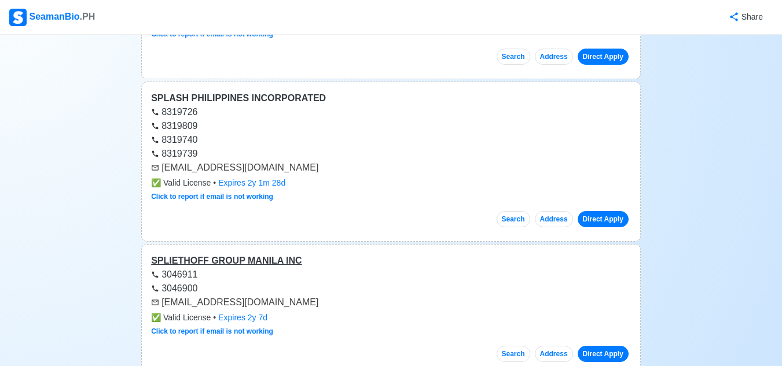
click at [270, 254] on div "SPLIETHOFF GROUP MANILA INC" at bounding box center [391, 261] width 480 height 14
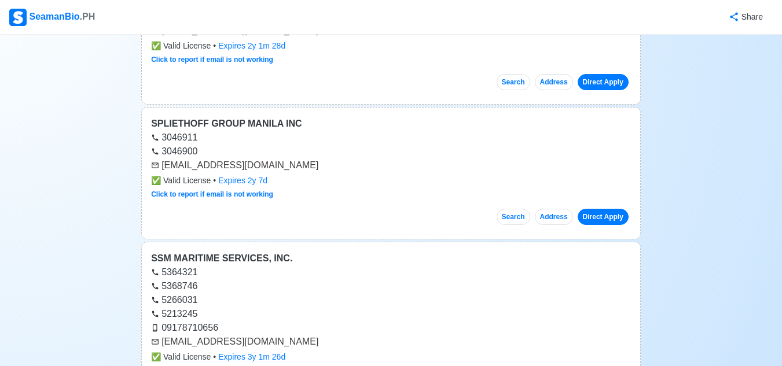
scroll to position [18168, 0]
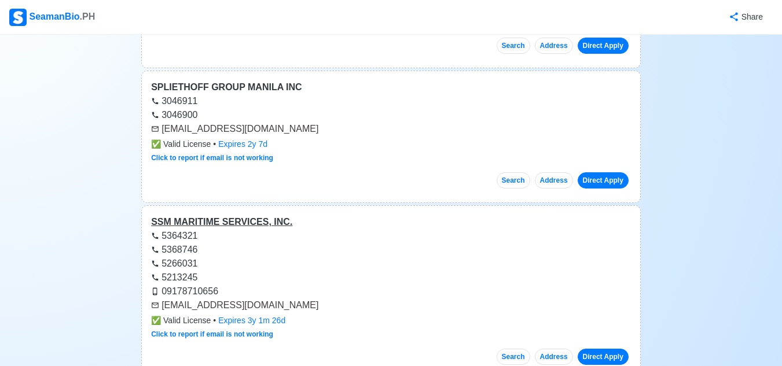
click at [246, 215] on div "SSM MARITIME SERVICES, INC." at bounding box center [391, 222] width 480 height 14
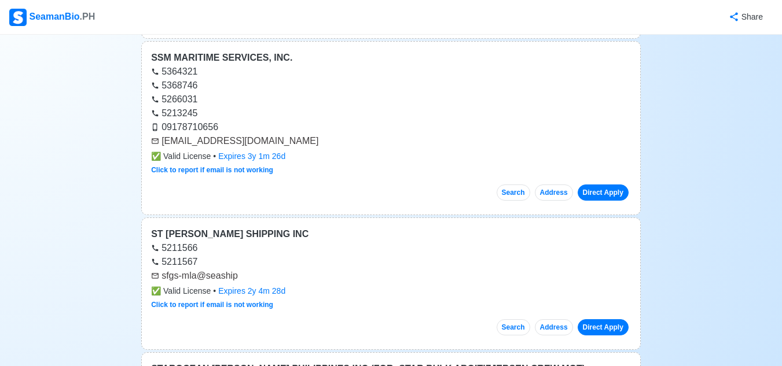
scroll to position [18341, 0]
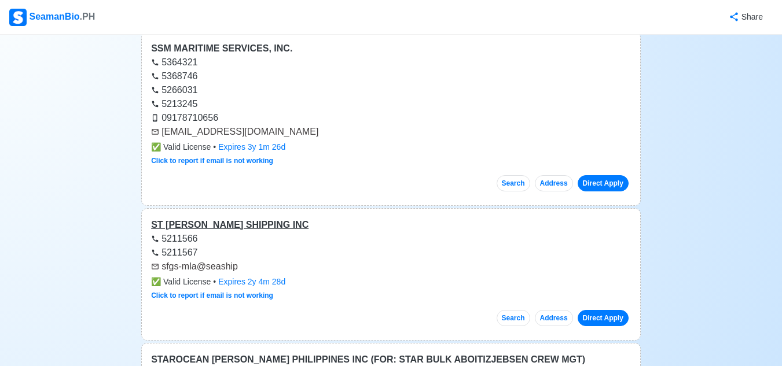
click at [237, 218] on div "ST [PERSON_NAME] SHIPPING INC" at bounding box center [391, 225] width 480 height 14
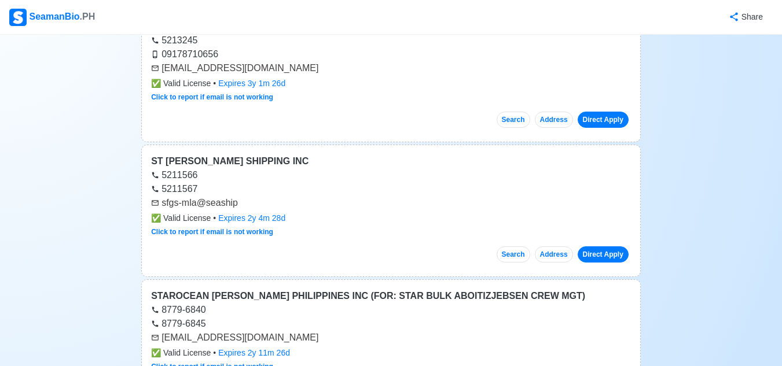
scroll to position [18457, 0]
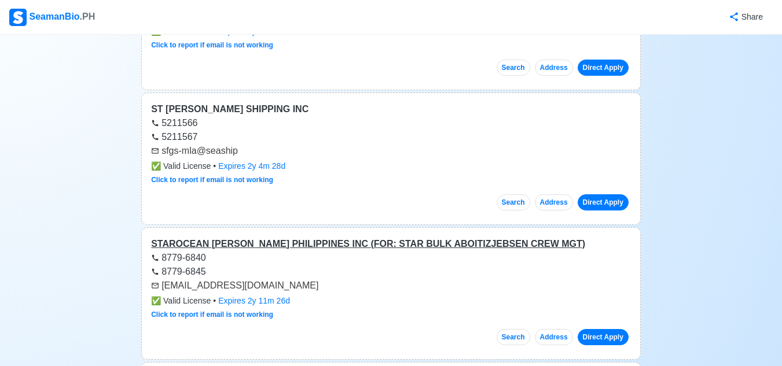
click at [240, 237] on div "STAROCEAN [PERSON_NAME] PHILIPPINES INC (FOR: STAR BULK ABOITIZJEBSEN CREW MGT)" at bounding box center [391, 244] width 480 height 14
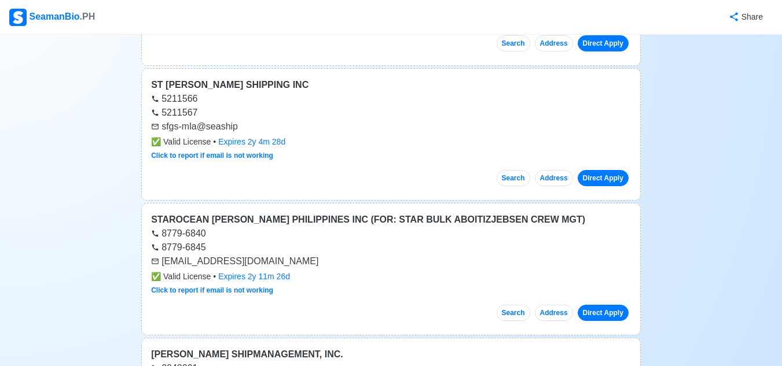
scroll to position [18573, 0]
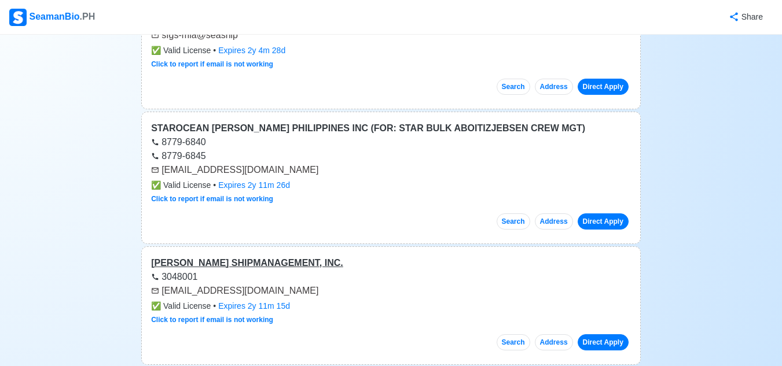
click at [275, 256] on div "[PERSON_NAME] SHIPMANAGEMENT, INC." at bounding box center [391, 263] width 480 height 14
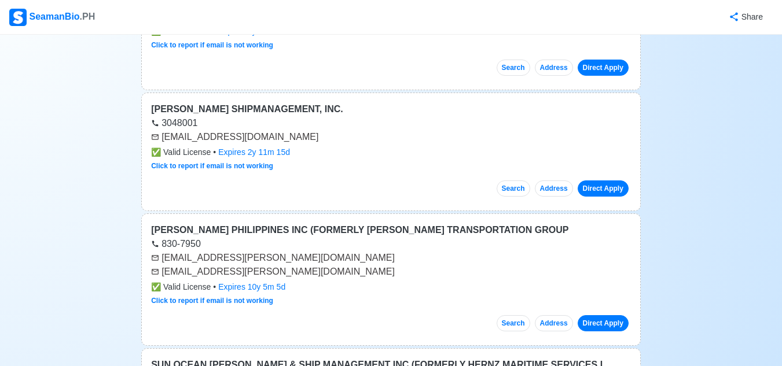
scroll to position [18804, 0]
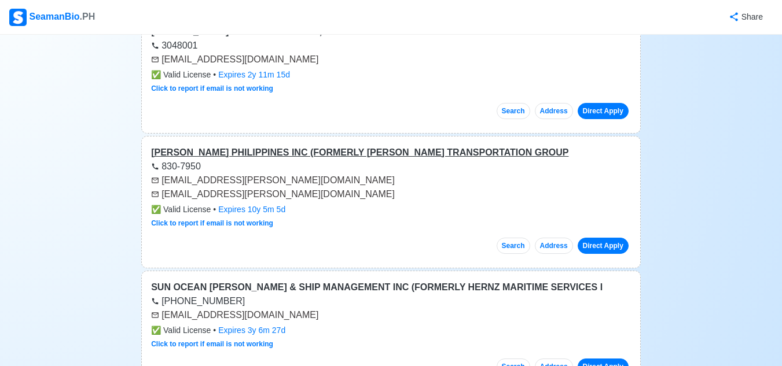
click at [320, 146] on div "[PERSON_NAME] PHILIPPINES INC (FORMERLY [PERSON_NAME] TRANSPORTATION GROUP" at bounding box center [391, 153] width 480 height 14
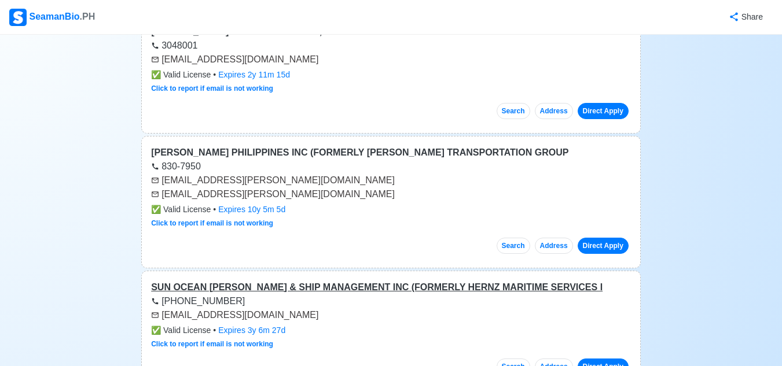
click at [337, 281] on div "SUN OCEAN [PERSON_NAME] & SHIP MANAGEMENT INC (FORMERLY HERNZ MARITIME SERVICES…" at bounding box center [391, 288] width 480 height 14
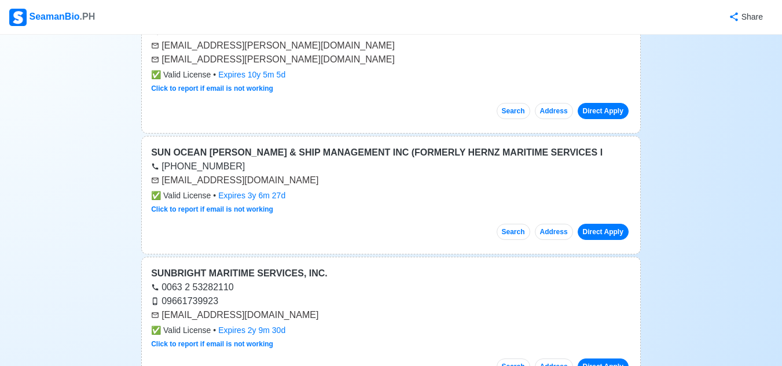
scroll to position [18941, 0]
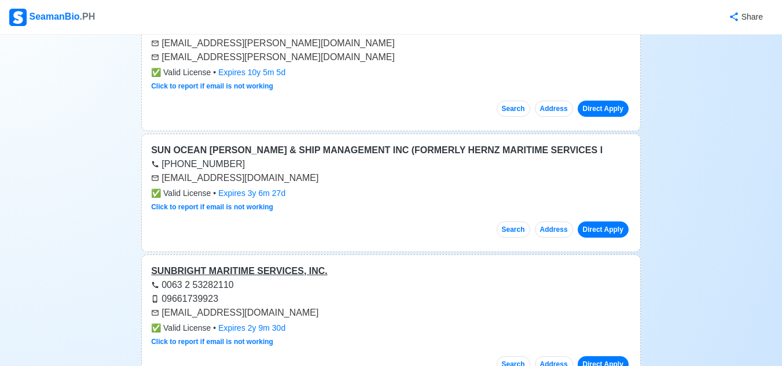
click at [282, 264] on div "SUNBRIGHT MARITIME SERVICES, INC." at bounding box center [391, 271] width 480 height 14
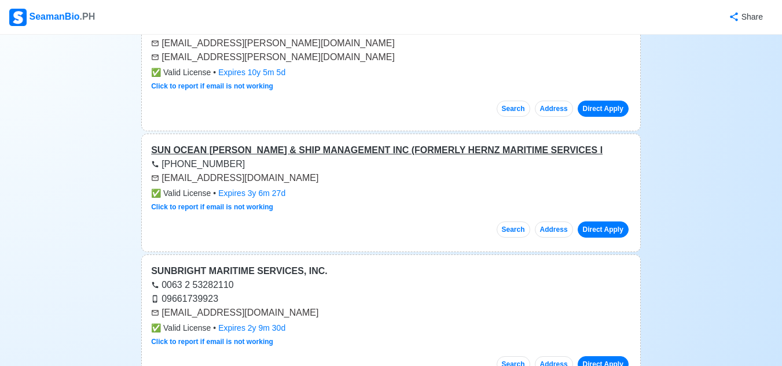
click at [289, 143] on div "SUN OCEAN [PERSON_NAME] & SHIP MANAGEMENT INC (FORMERLY HERNZ MARITIME SERVICES…" at bounding box center [391, 150] width 480 height 14
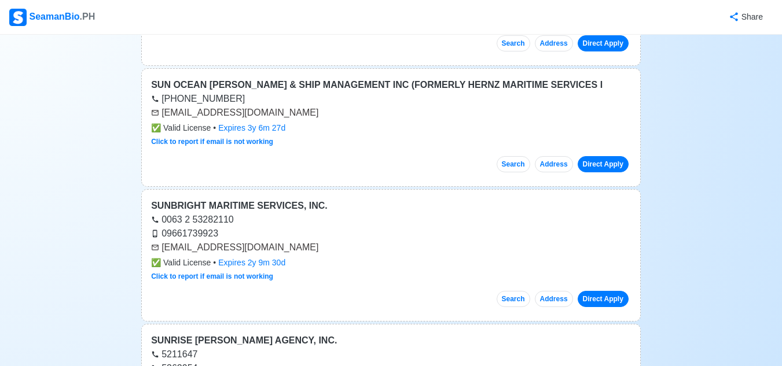
scroll to position [19057, 0]
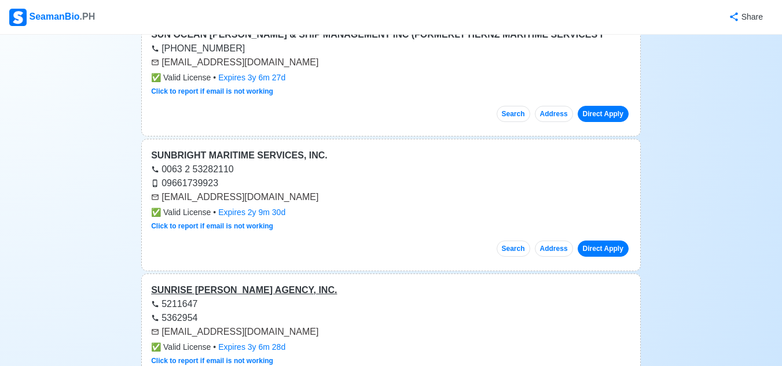
click at [272, 284] on div "SUNRISE [PERSON_NAME] AGENCY, INC." at bounding box center [391, 291] width 480 height 14
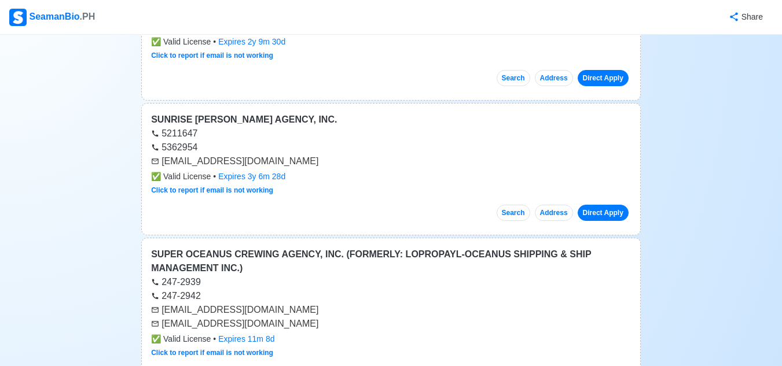
scroll to position [19231, 0]
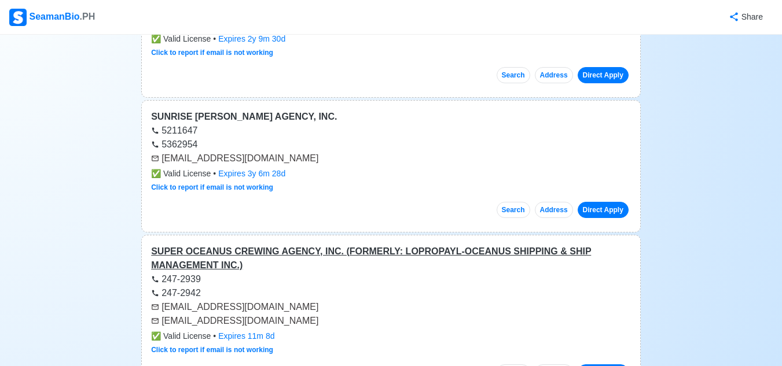
click at [197, 245] on div "SUPER OCEANUS CREWING AGENCY, INC. (FORMERLY: LOPROPAYL-OCEANUS SHIPPING & SHIP…" at bounding box center [391, 259] width 480 height 28
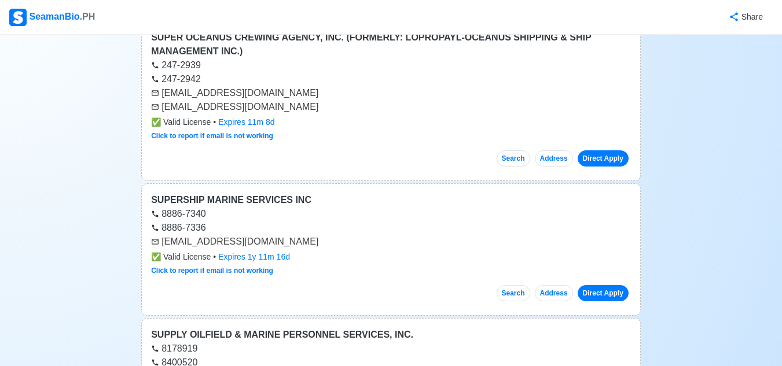
scroll to position [19462, 0]
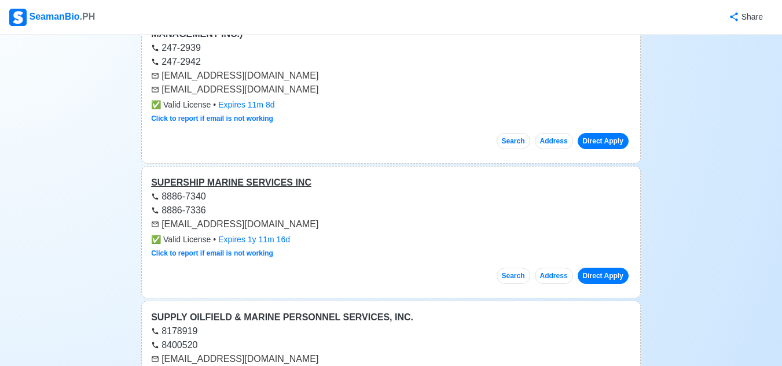
click at [276, 176] on div "SUPERSHIP MARINE SERVICES INC" at bounding box center [391, 183] width 480 height 14
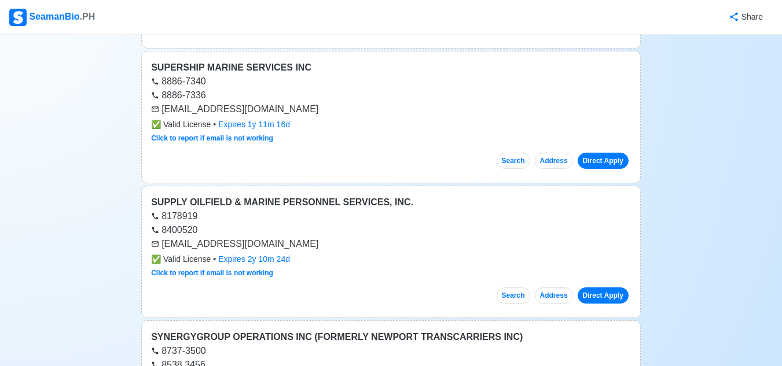
scroll to position [19578, 0]
click at [343, 195] on div "SUPPLY OILFIELD & MARINE PERSONNEL SERVICES, INC." at bounding box center [391, 202] width 480 height 14
click at [278, 330] on div "SYNERGYGROUP OPERATIONS INC (FORMERLY NEWPORT TRANSCARRIERS INC)" at bounding box center [391, 337] width 480 height 14
